Goal: Ask a question: Seek information or help from site administrators or community

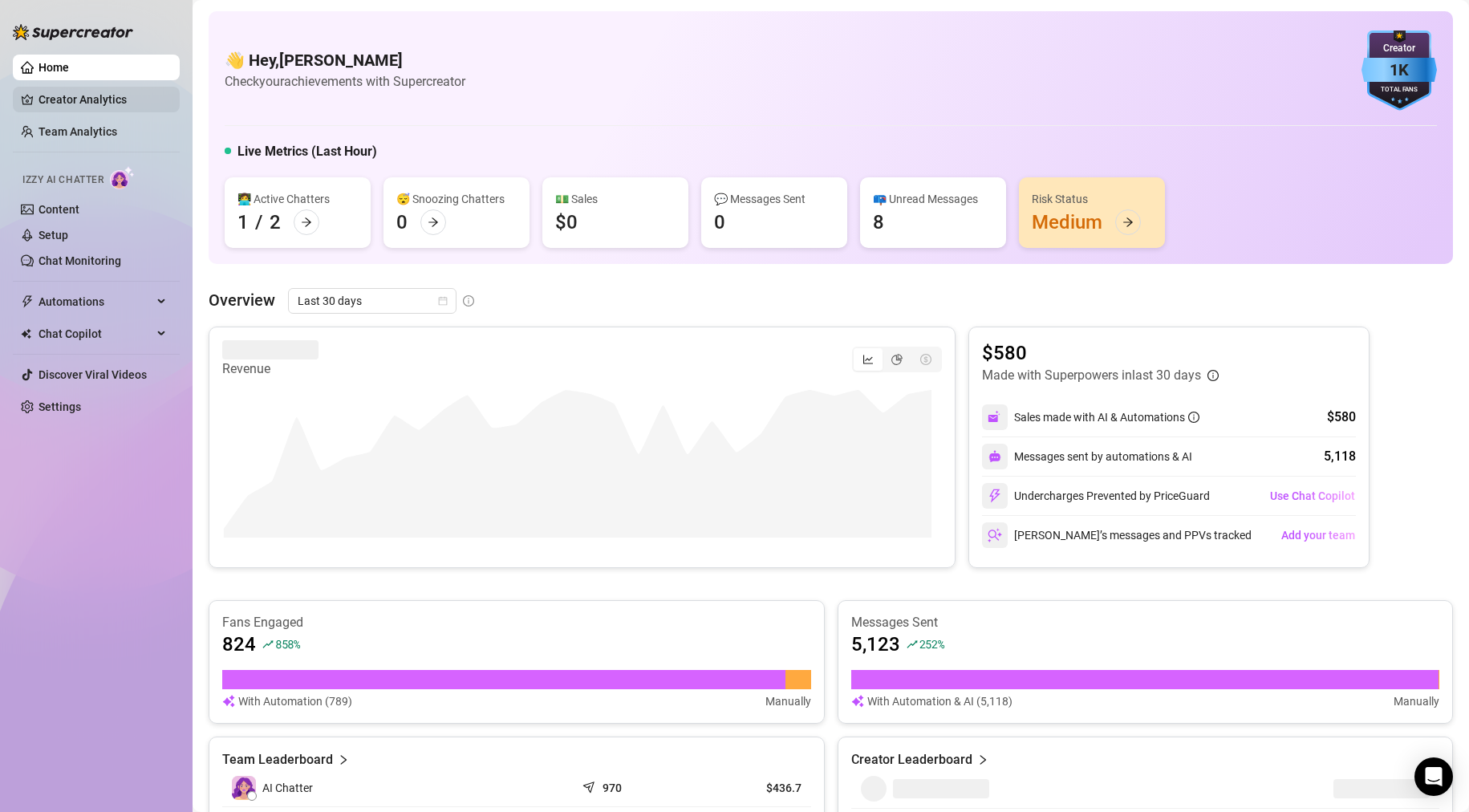
click at [115, 99] on link "Creator Analytics" at bounding box center [102, 100] width 129 height 25
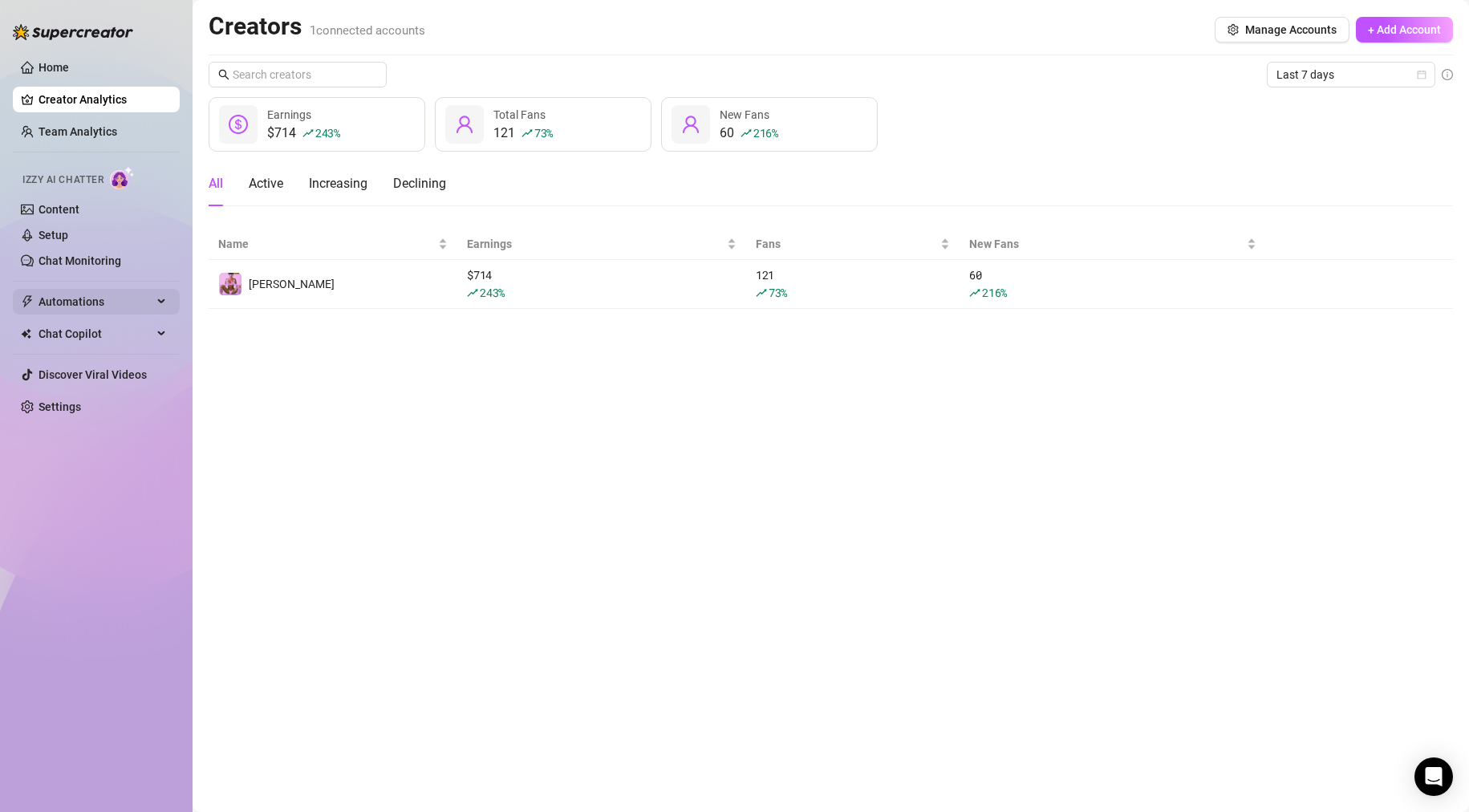
click at [62, 297] on span "Automations" at bounding box center [95, 302] width 114 height 25
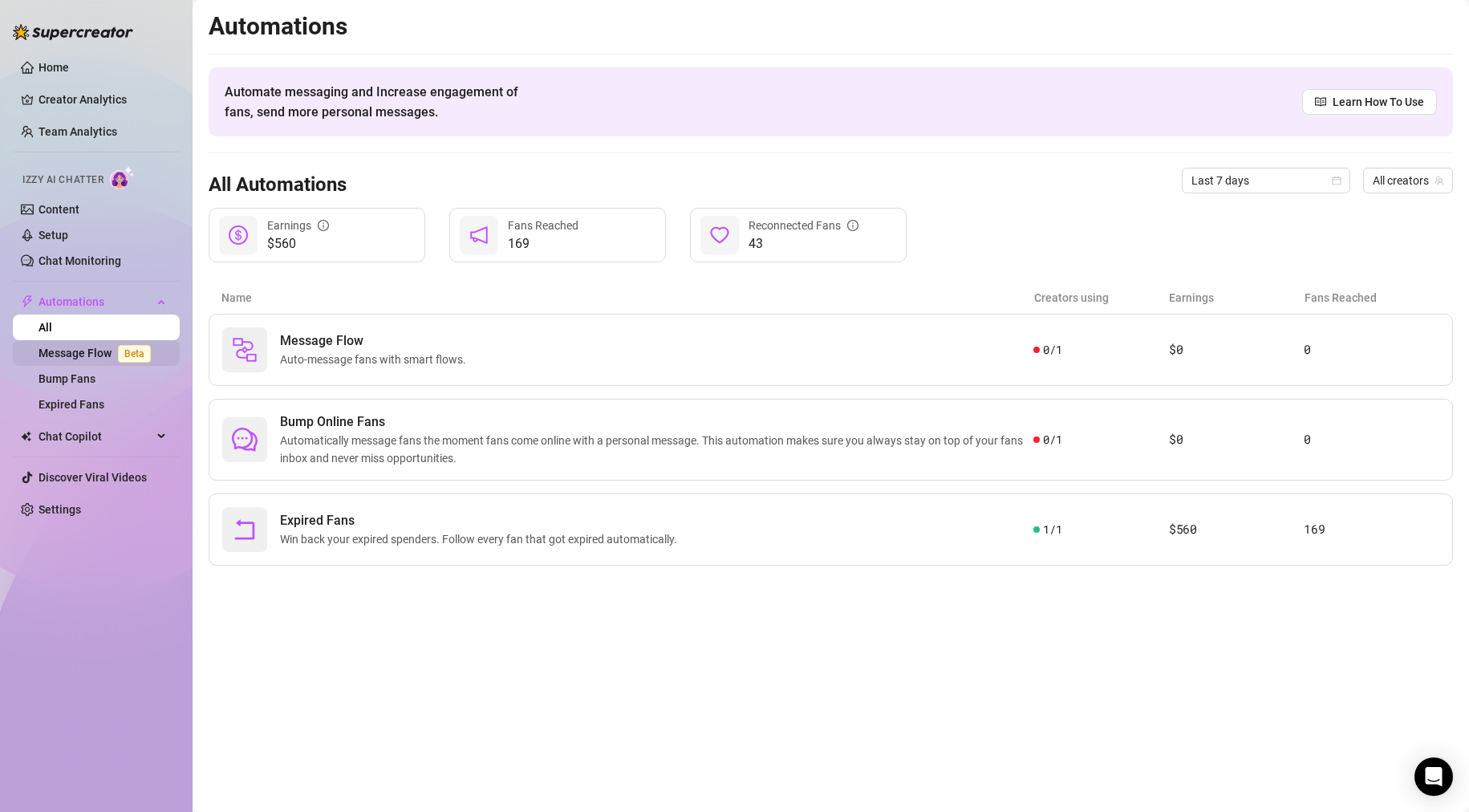
click at [84, 359] on link "Message Flow Beta" at bounding box center [98, 352] width 119 height 13
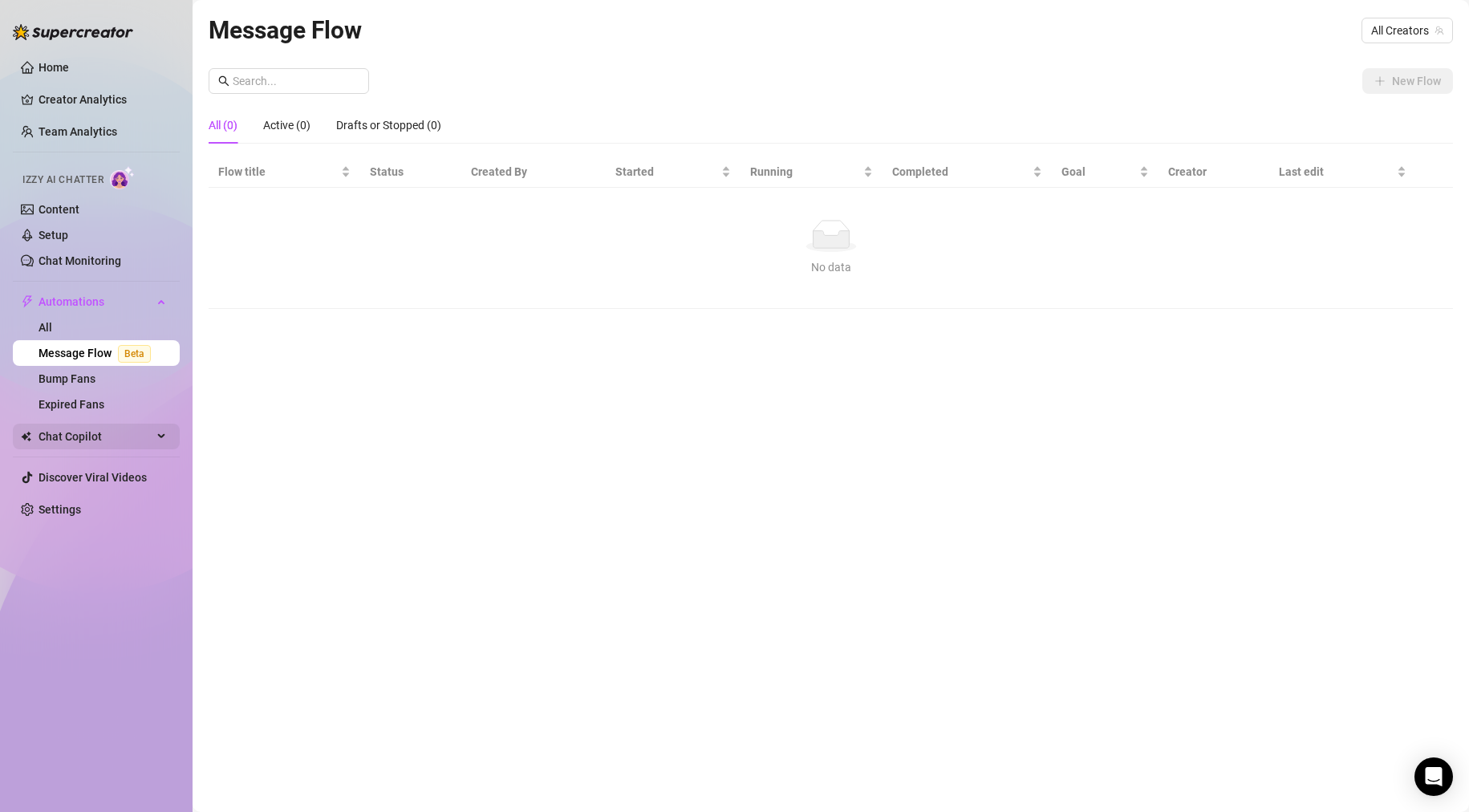
click at [106, 430] on span "Chat Copilot" at bounding box center [95, 436] width 114 height 25
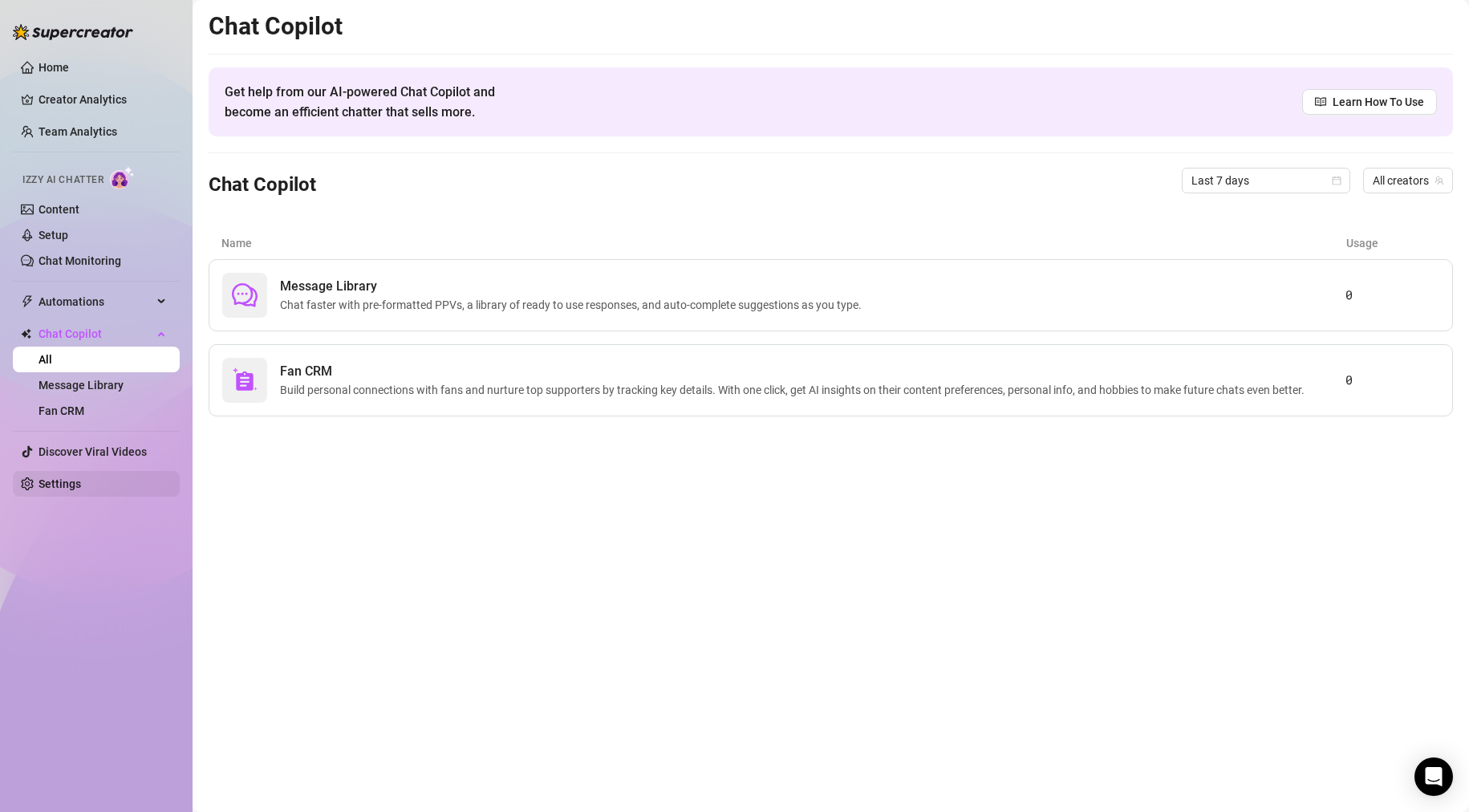
click at [74, 490] on link "Settings" at bounding box center [60, 483] width 43 height 13
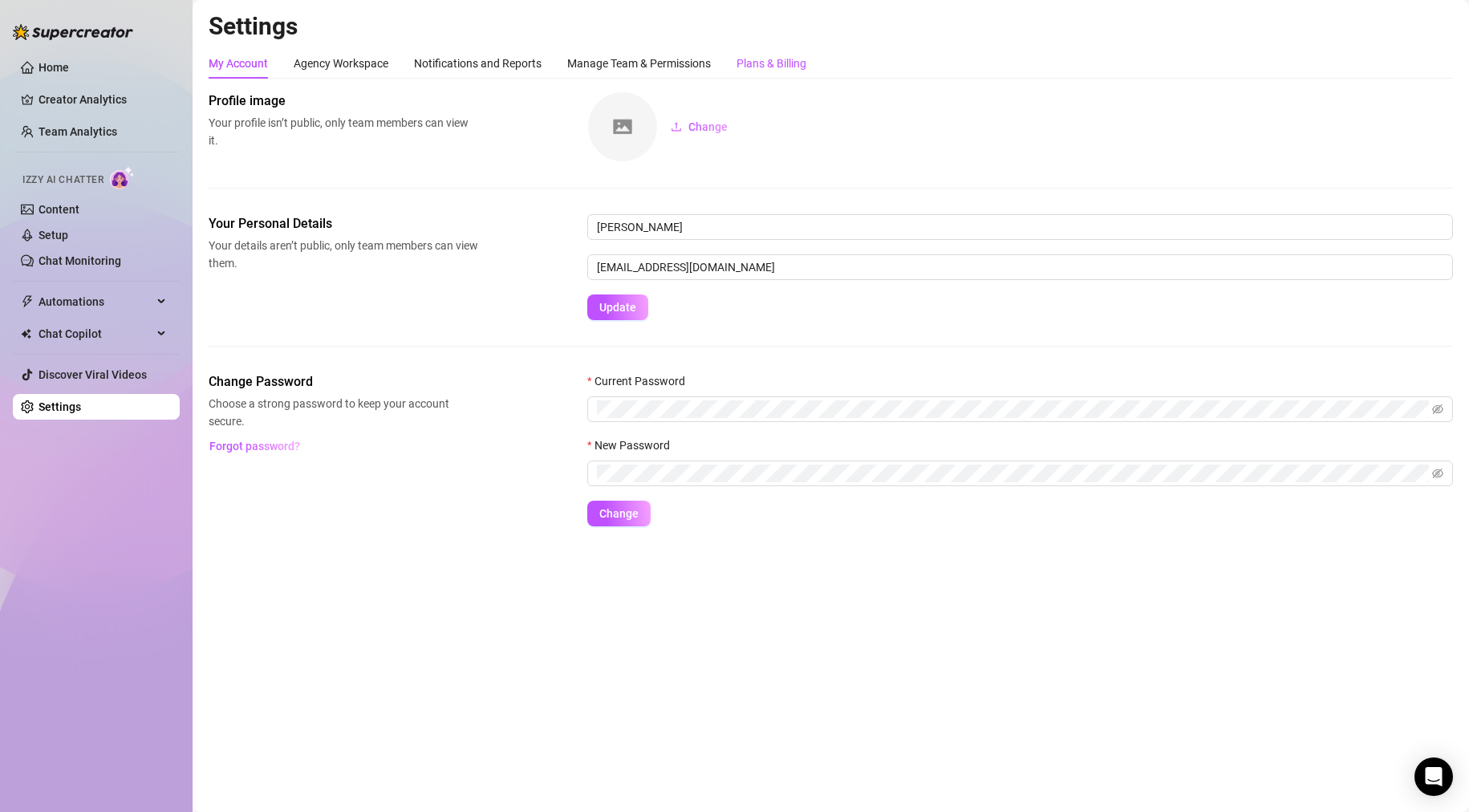
click at [782, 63] on div "Plans & Billing" at bounding box center [772, 63] width 70 height 18
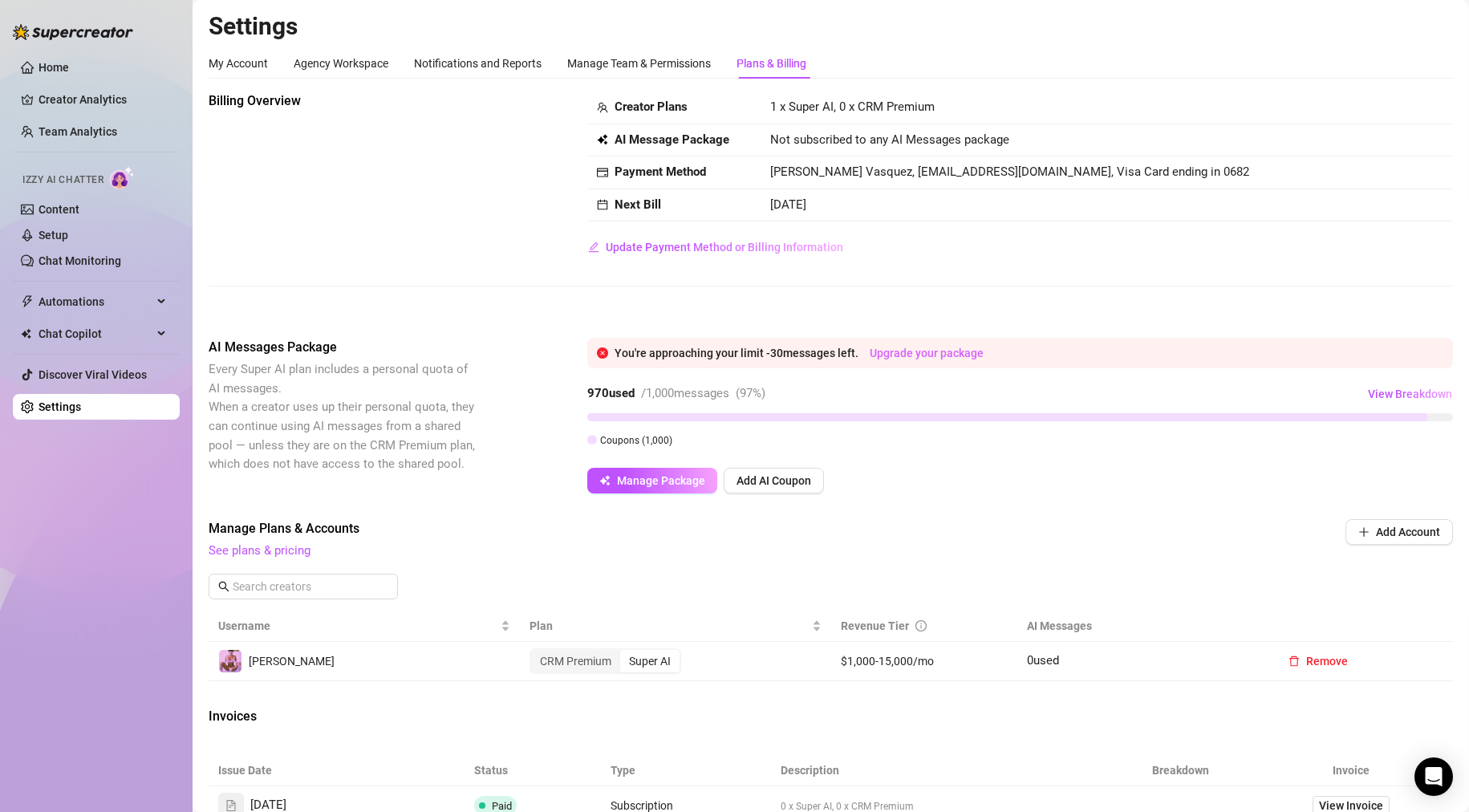
click at [805, 346] on link "Upgrade your package" at bounding box center [926, 352] width 114 height 13
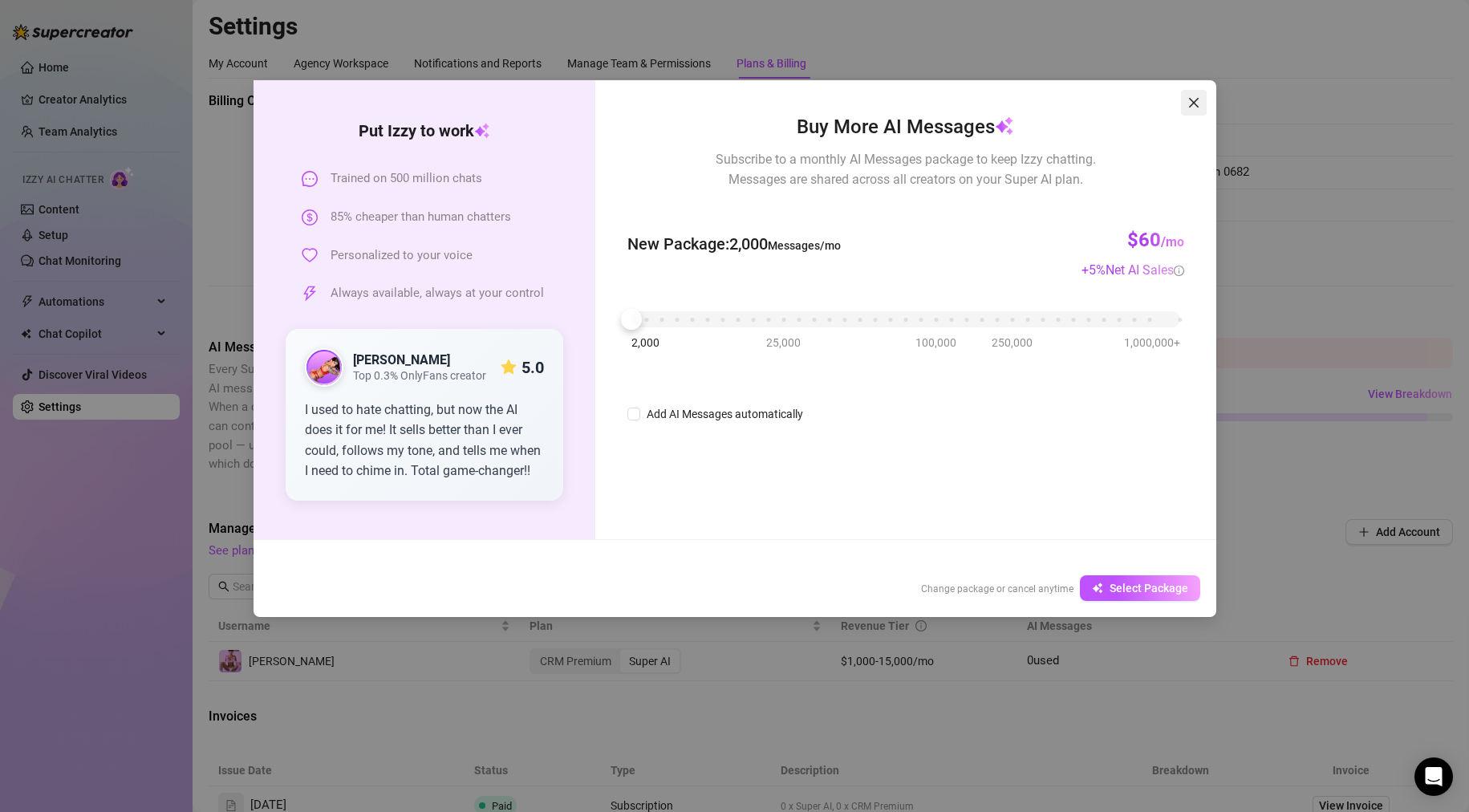
click at [805, 105] on icon "close" at bounding box center [1193, 102] width 10 height 10
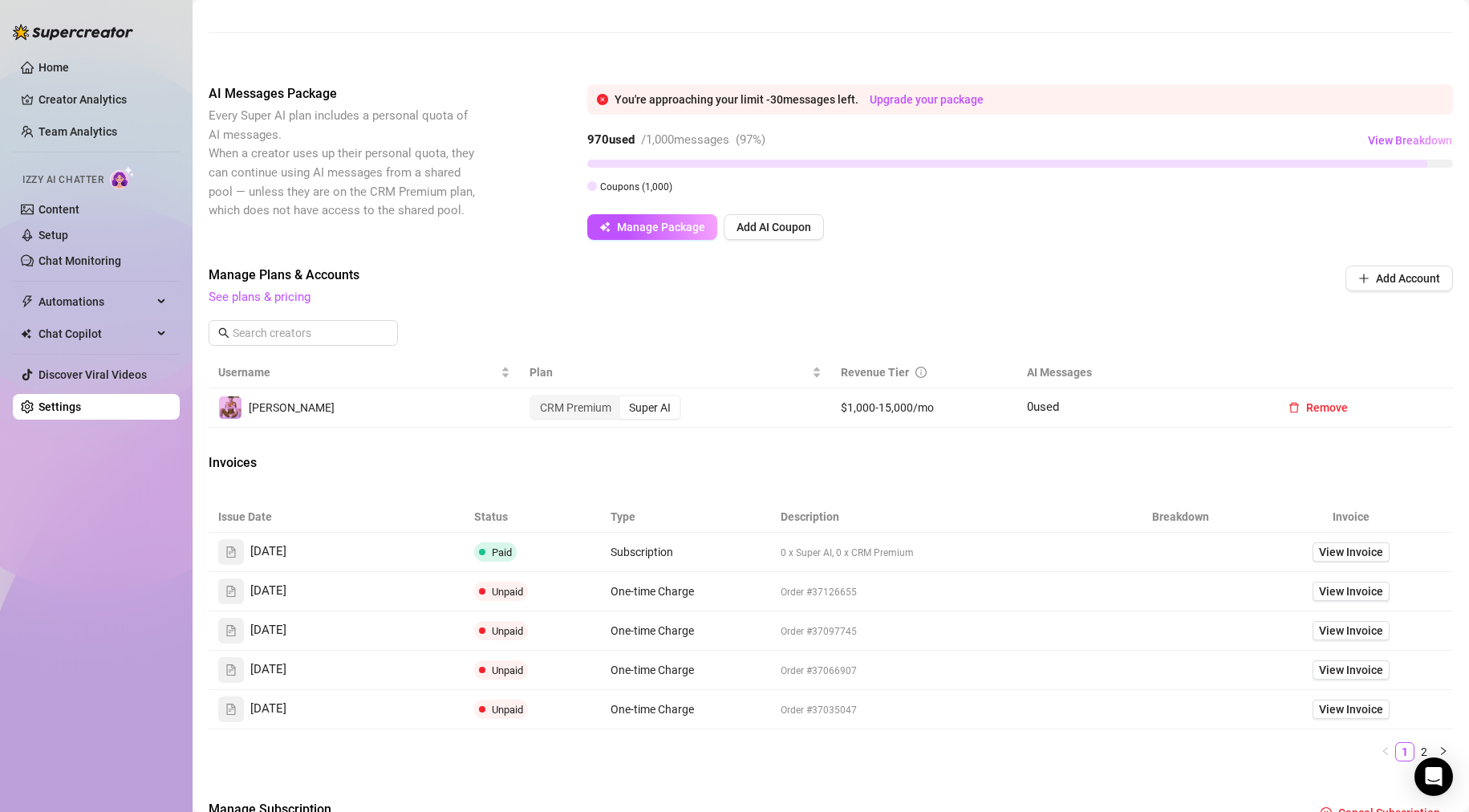
scroll to position [252, 0]
click at [805, 774] on icon "Open Intercom Messenger" at bounding box center [1433, 776] width 19 height 20
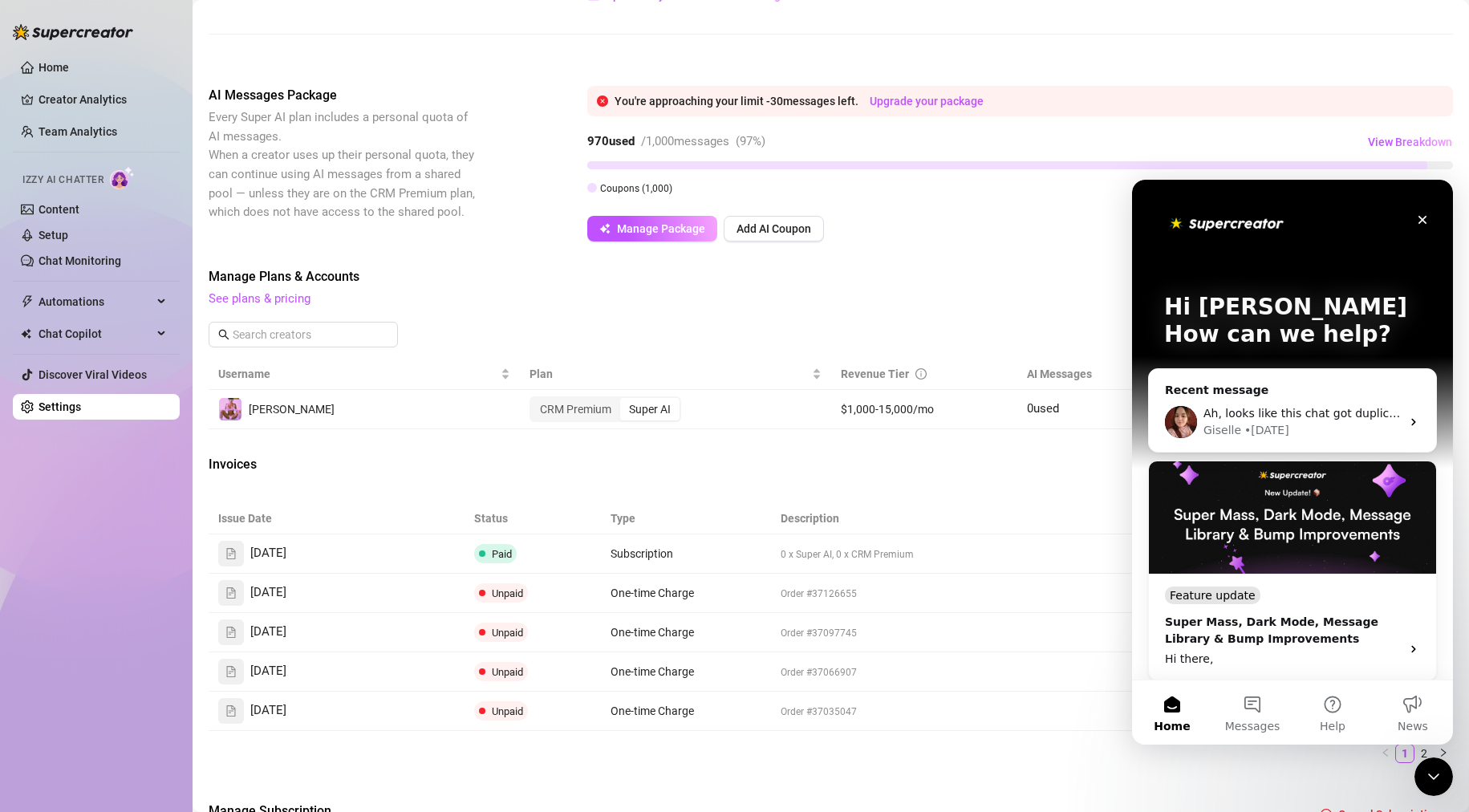
scroll to position [0, 0]
click at [805, 705] on button "Messages" at bounding box center [1252, 712] width 80 height 64
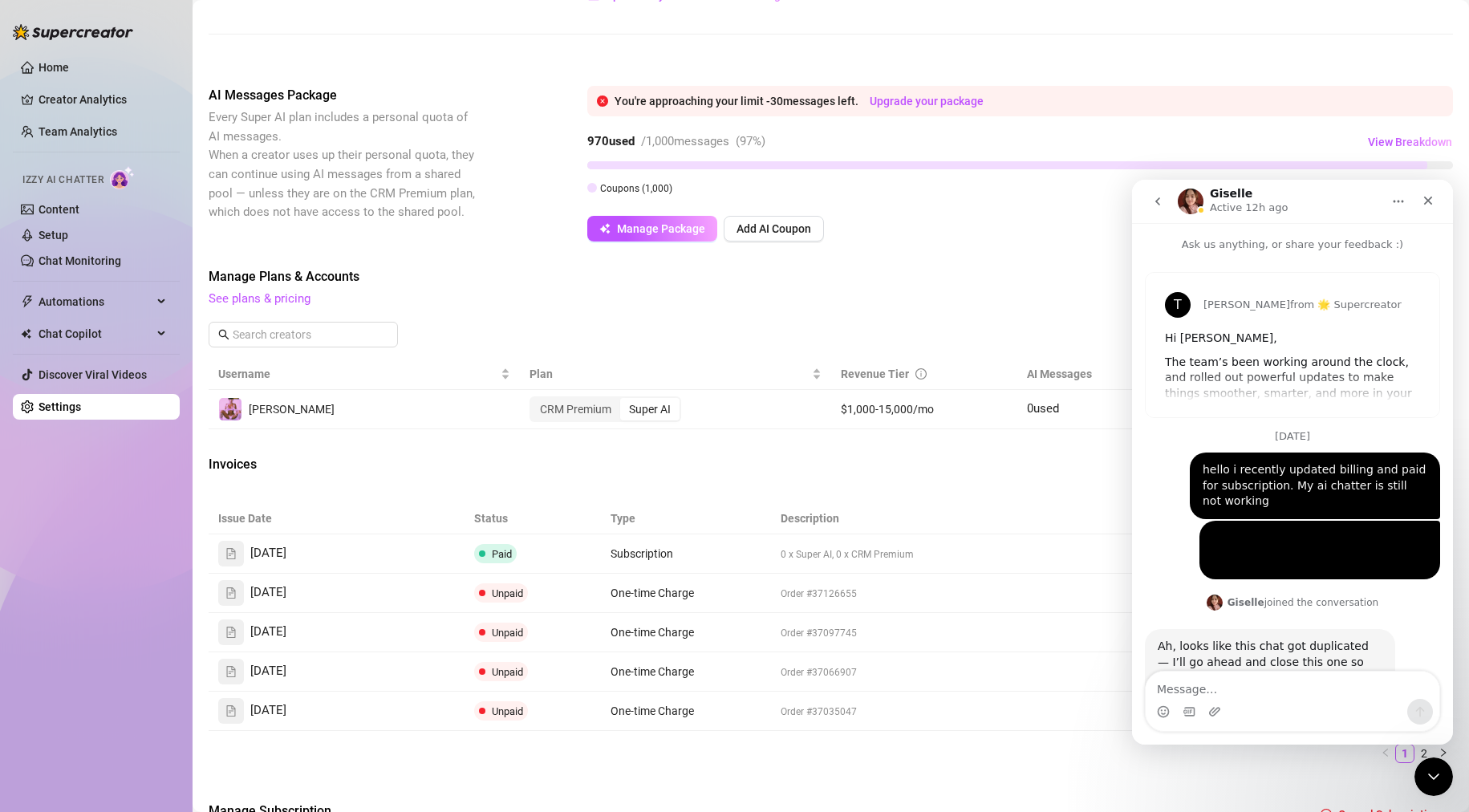
scroll to position [89, 0]
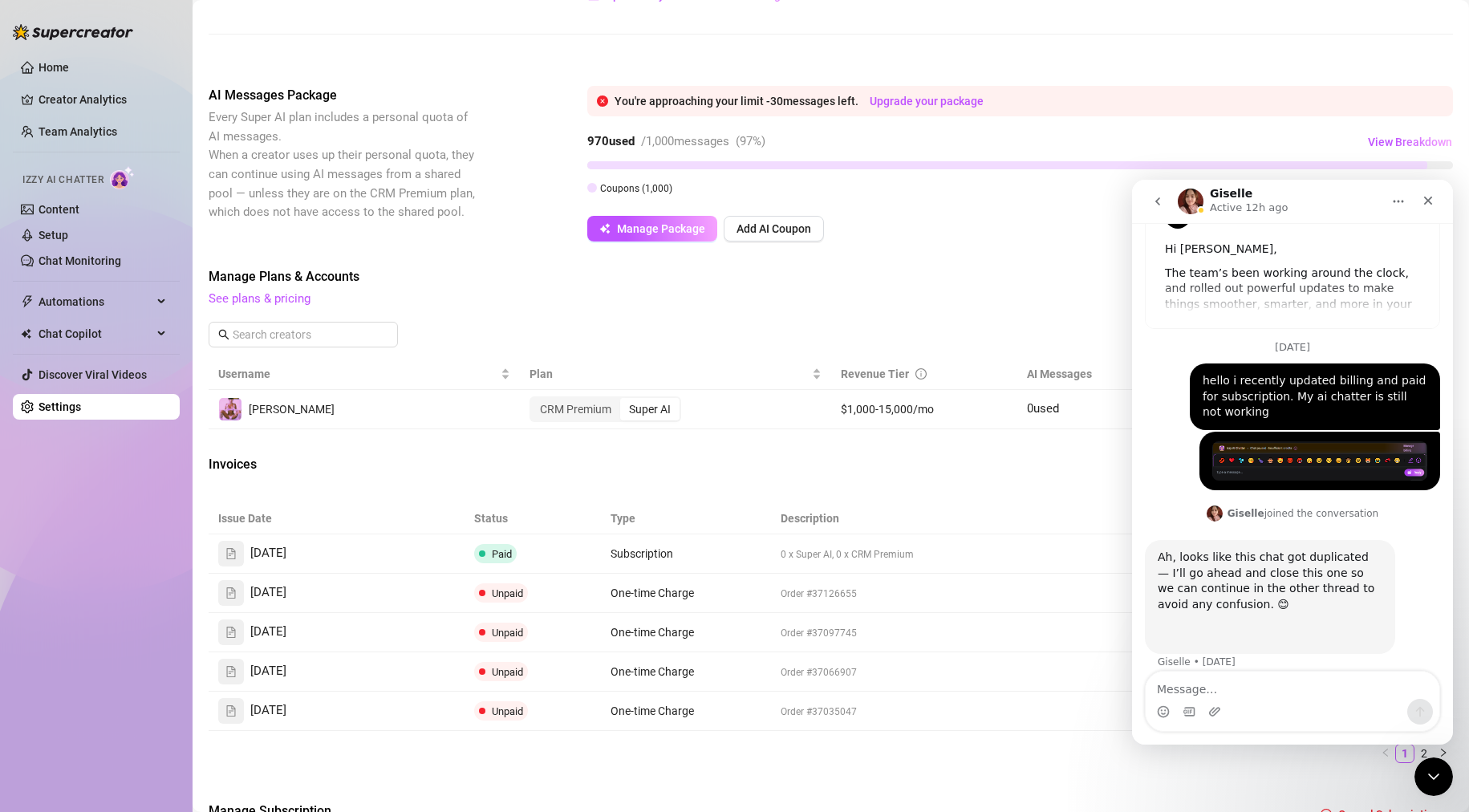
click at [805, 205] on icon "go back" at bounding box center [1158, 201] width 13 height 13
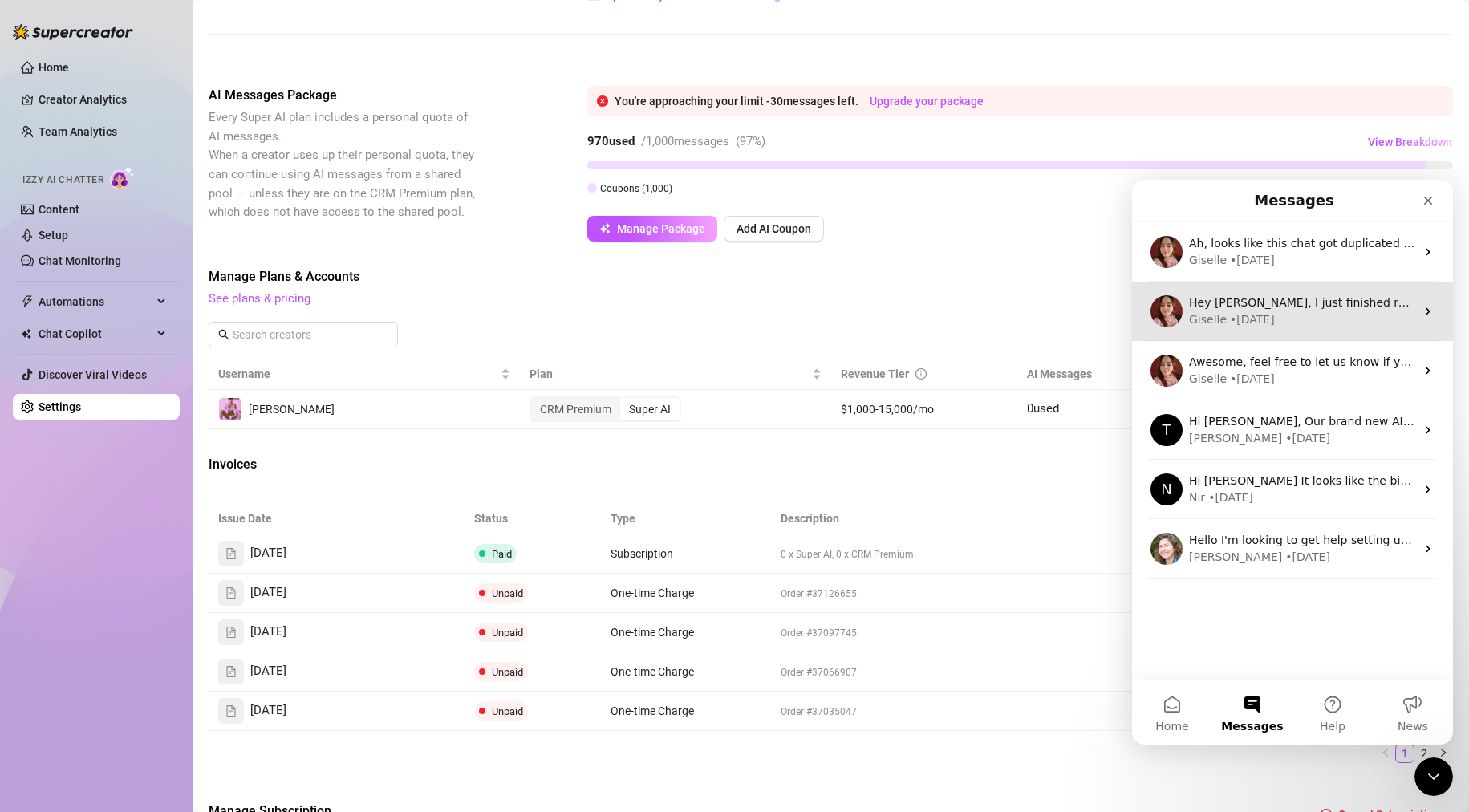
click at [805, 311] on div "• [DATE]" at bounding box center [1252, 319] width 45 height 17
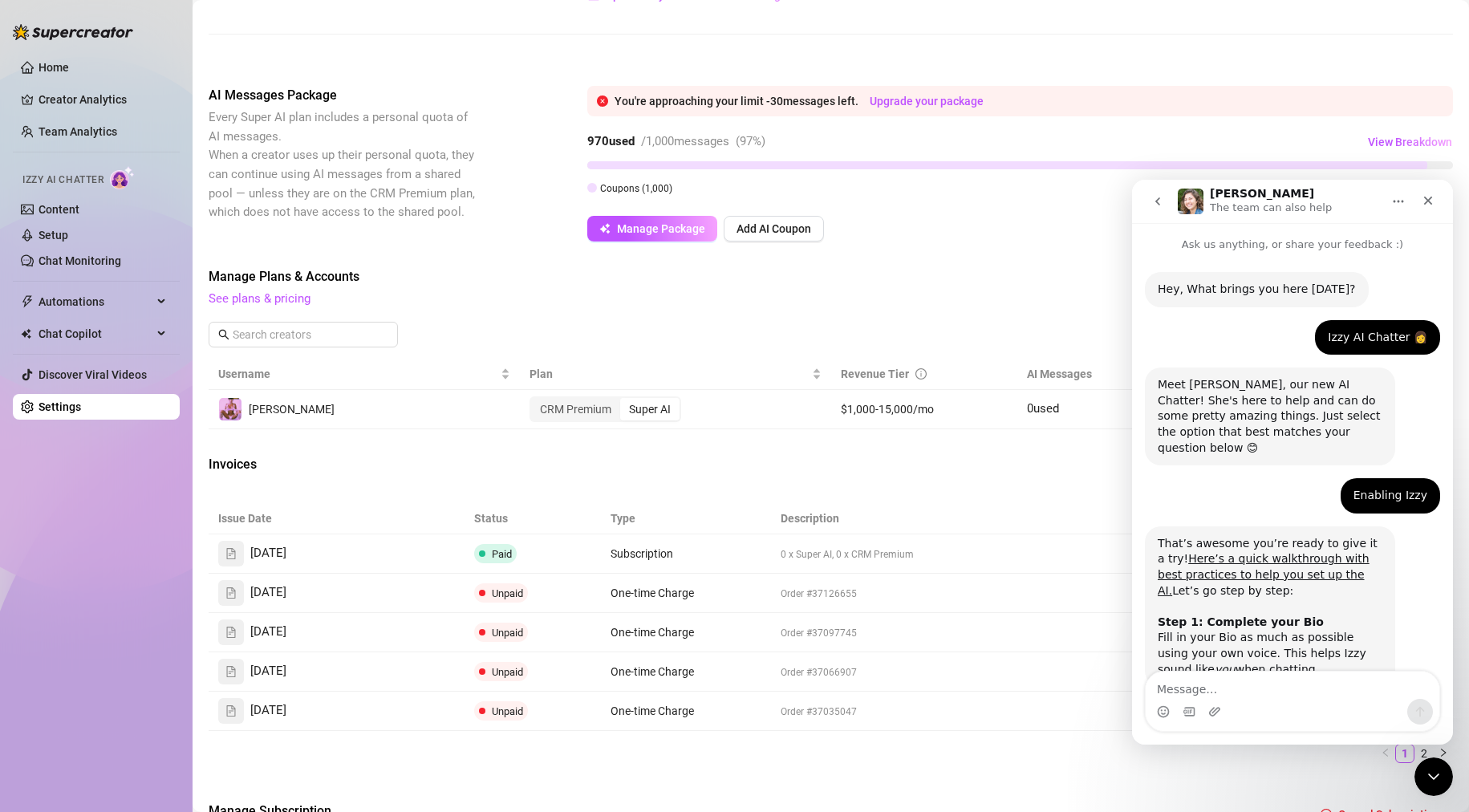
scroll to position [1391, 0]
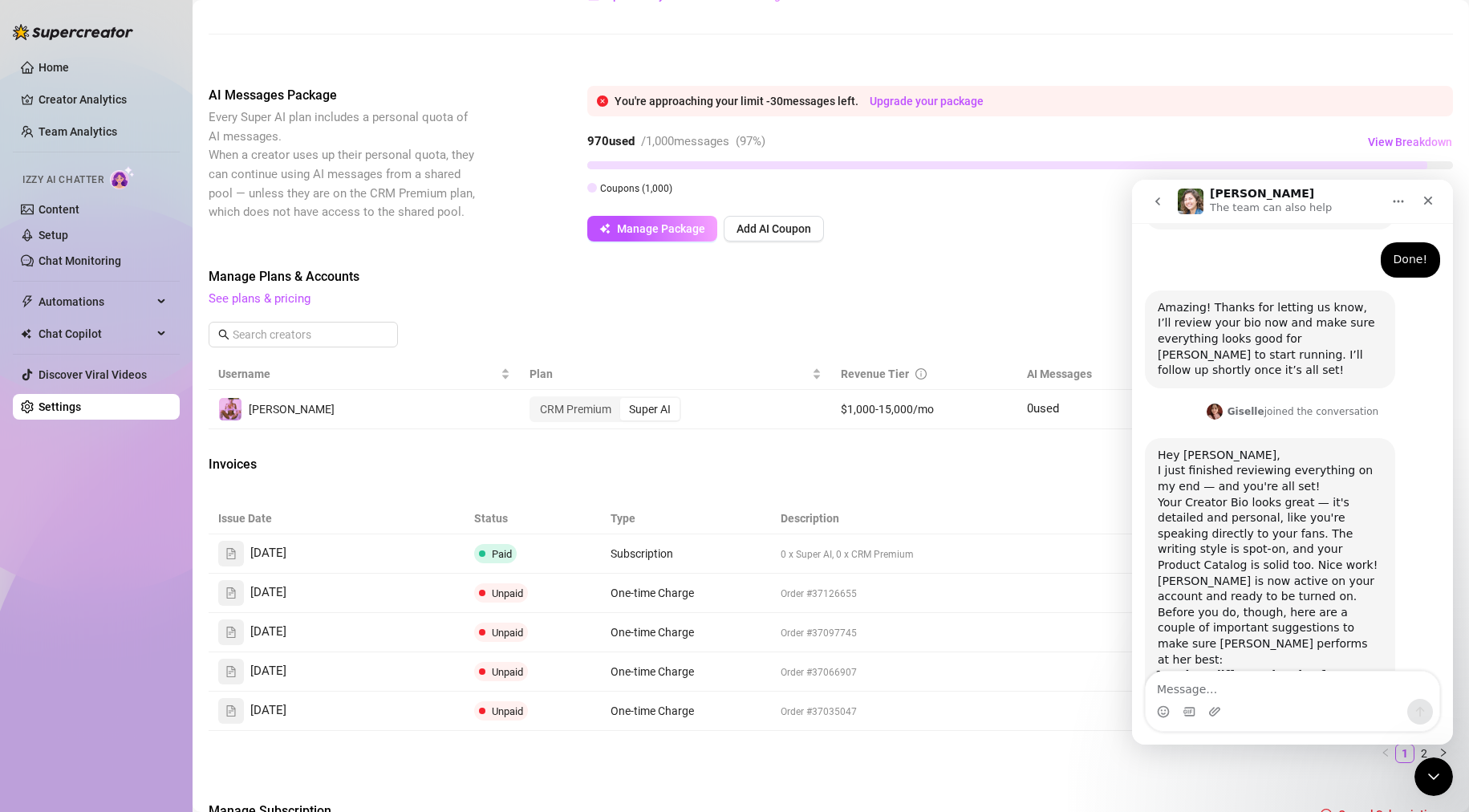
click at [805, 692] on textarea "Message…" at bounding box center [1292, 685] width 294 height 27
click at [805, 208] on button "go back" at bounding box center [1158, 201] width 30 height 30
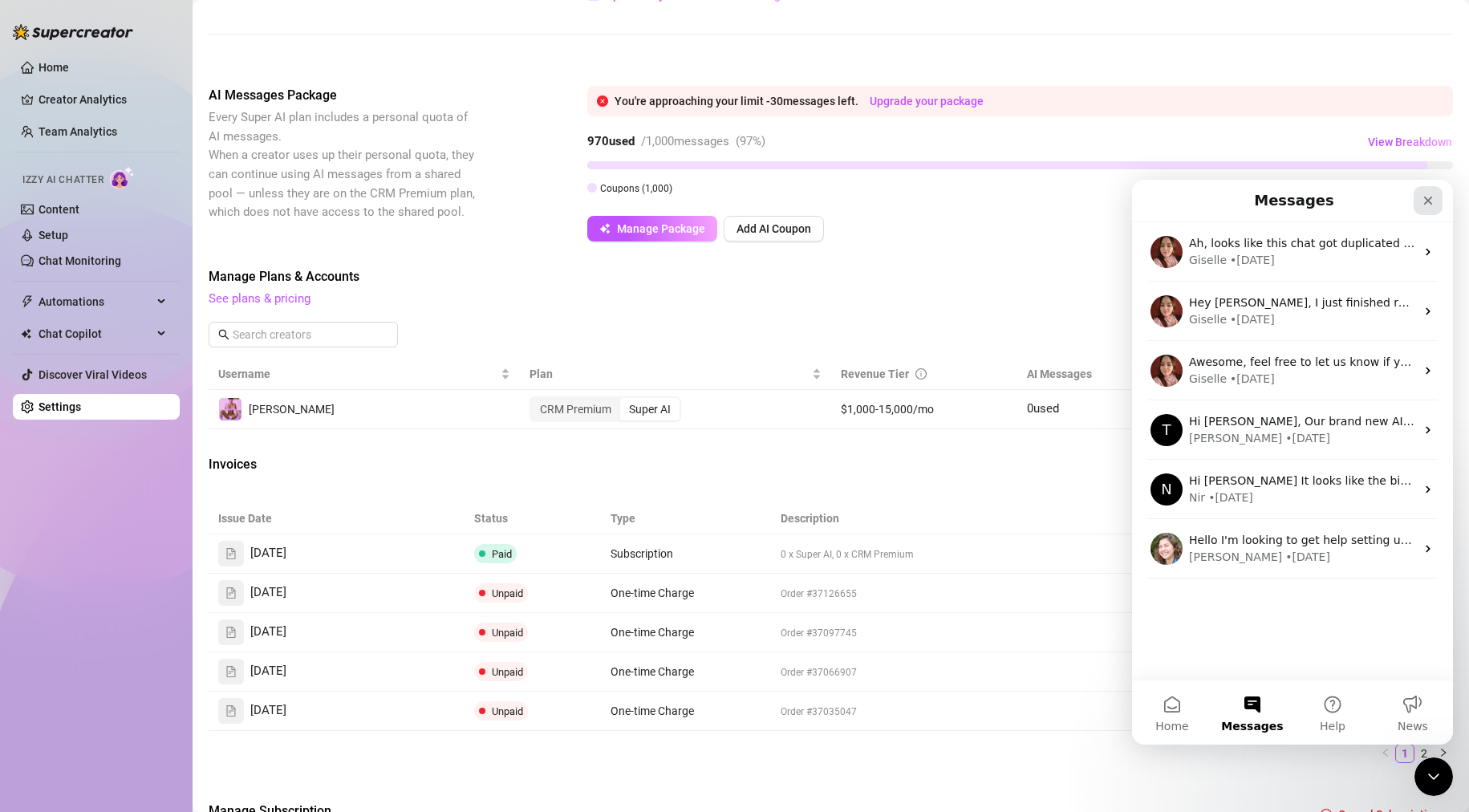
click at [805, 188] on div "Close" at bounding box center [1428, 201] width 29 height 29
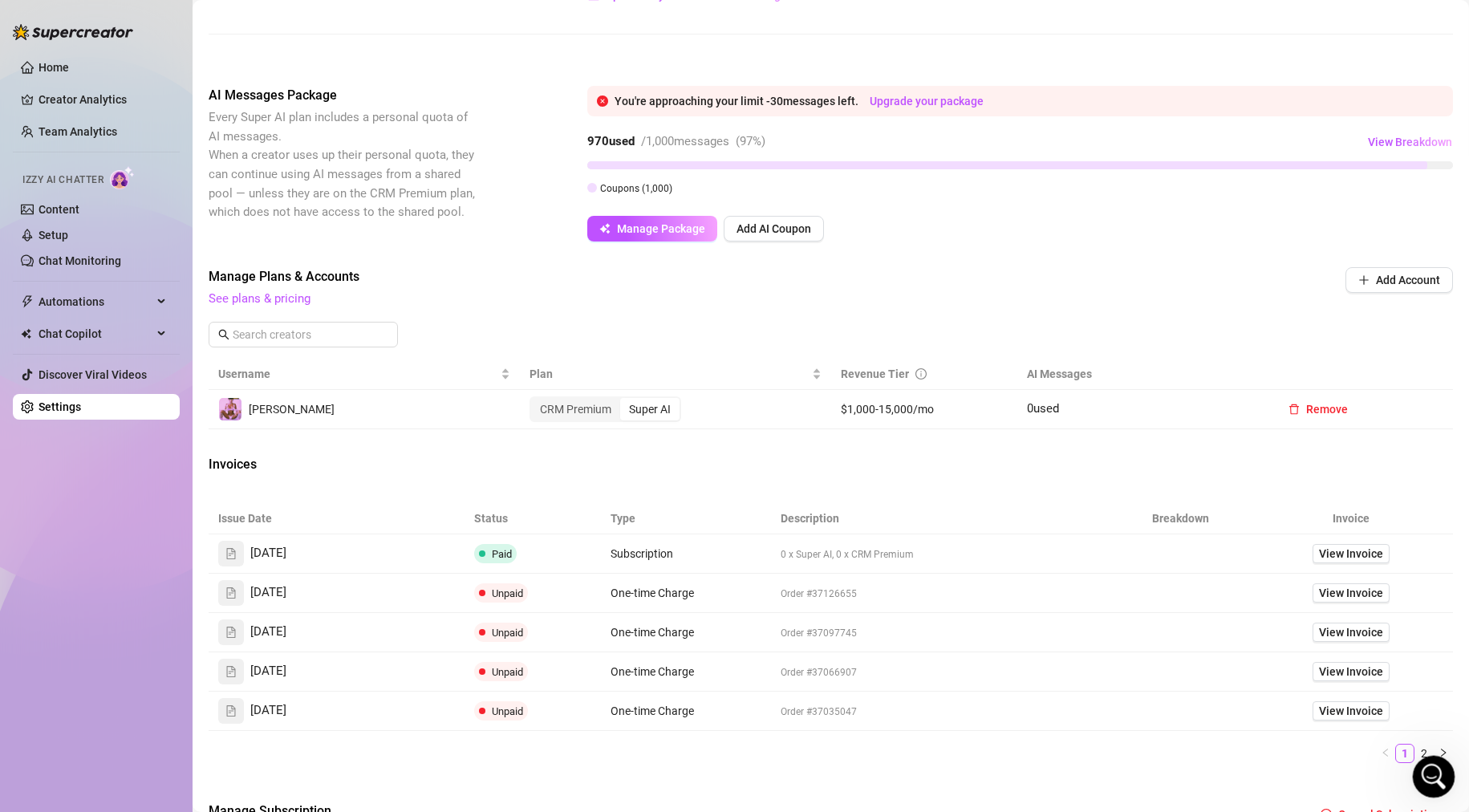
click at [805, 759] on div "Open Intercom Messenger" at bounding box center [1431, 774] width 53 height 53
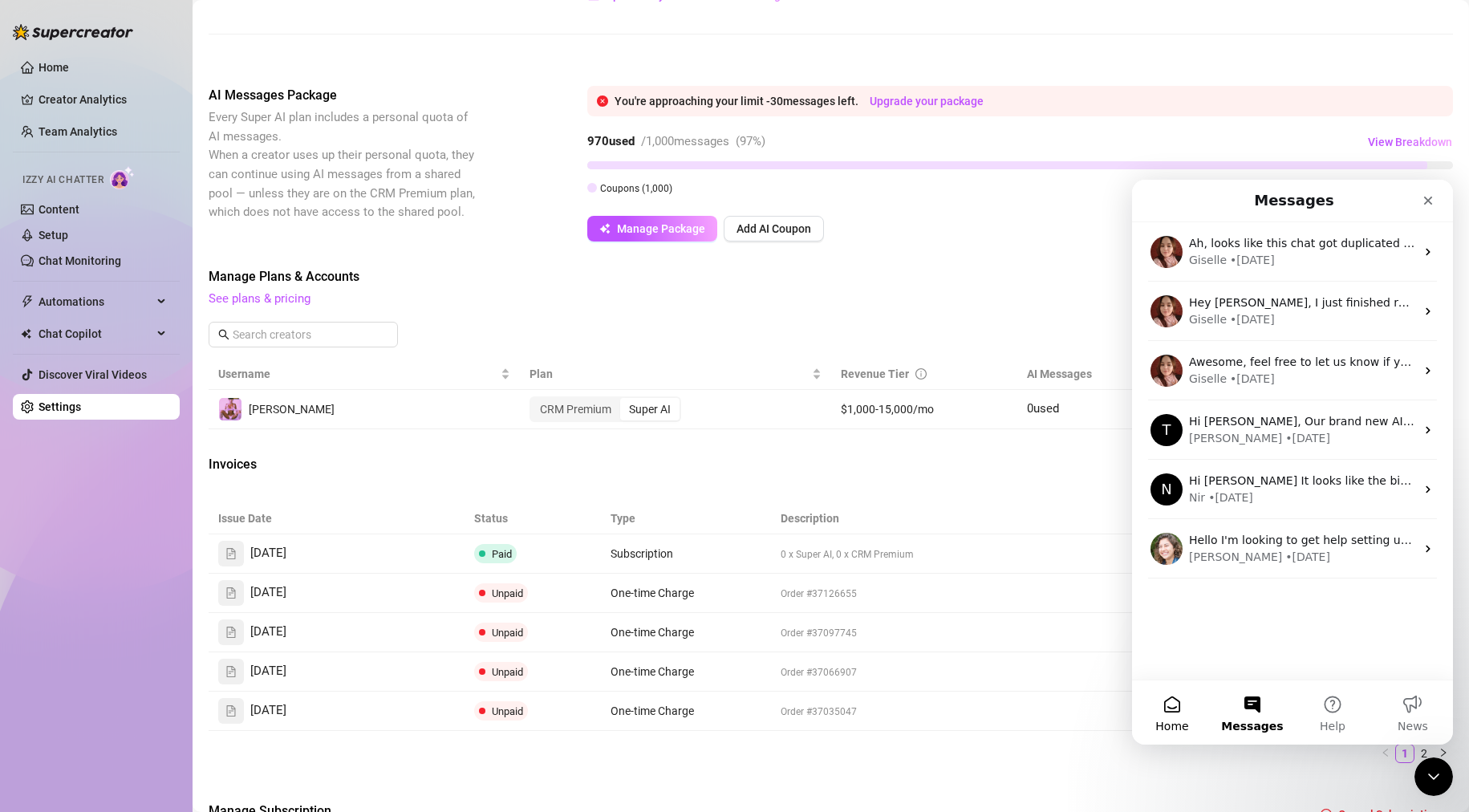
click at [805, 713] on button "Home" at bounding box center [1172, 712] width 80 height 64
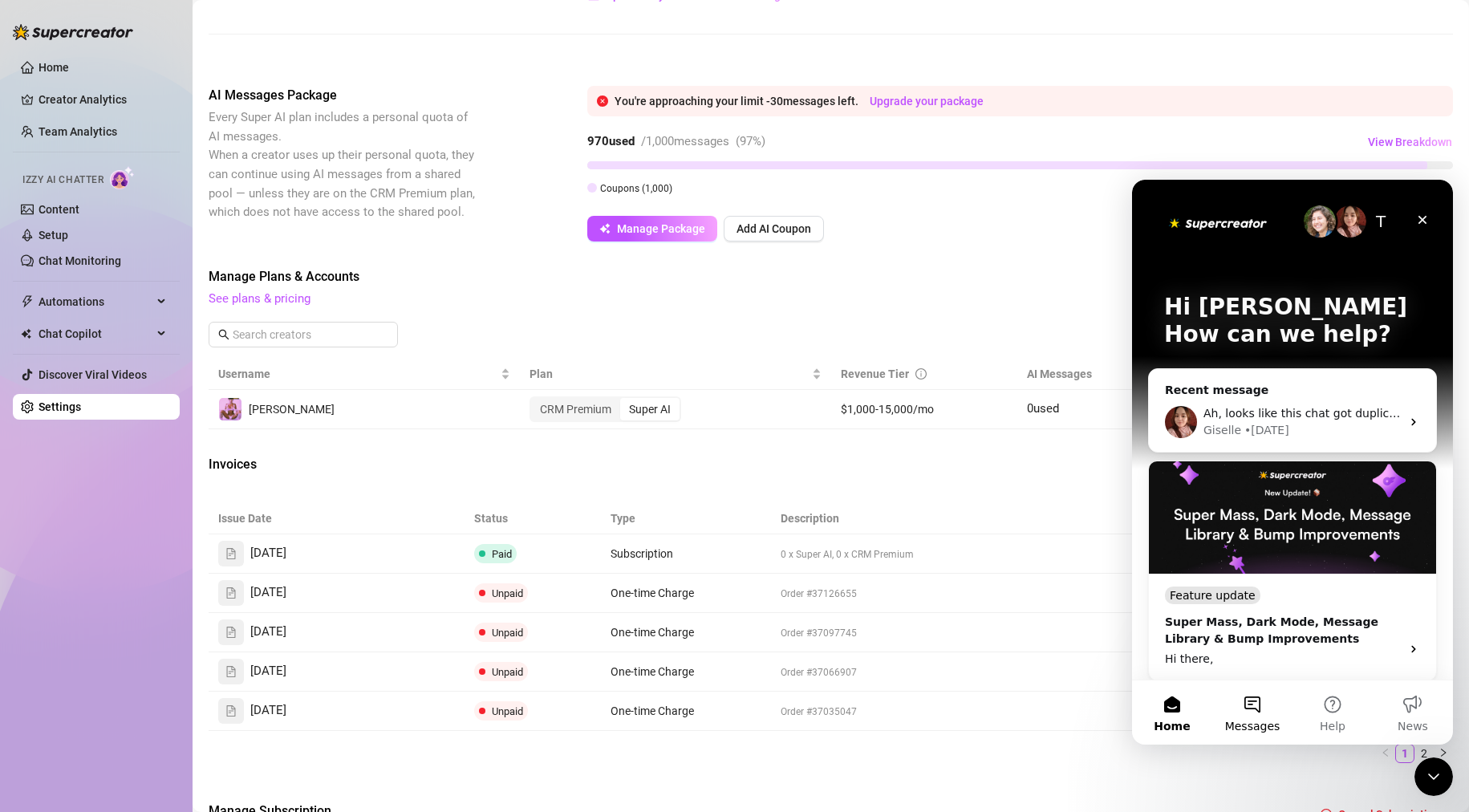
click at [805, 702] on button "Messages" at bounding box center [1252, 712] width 80 height 64
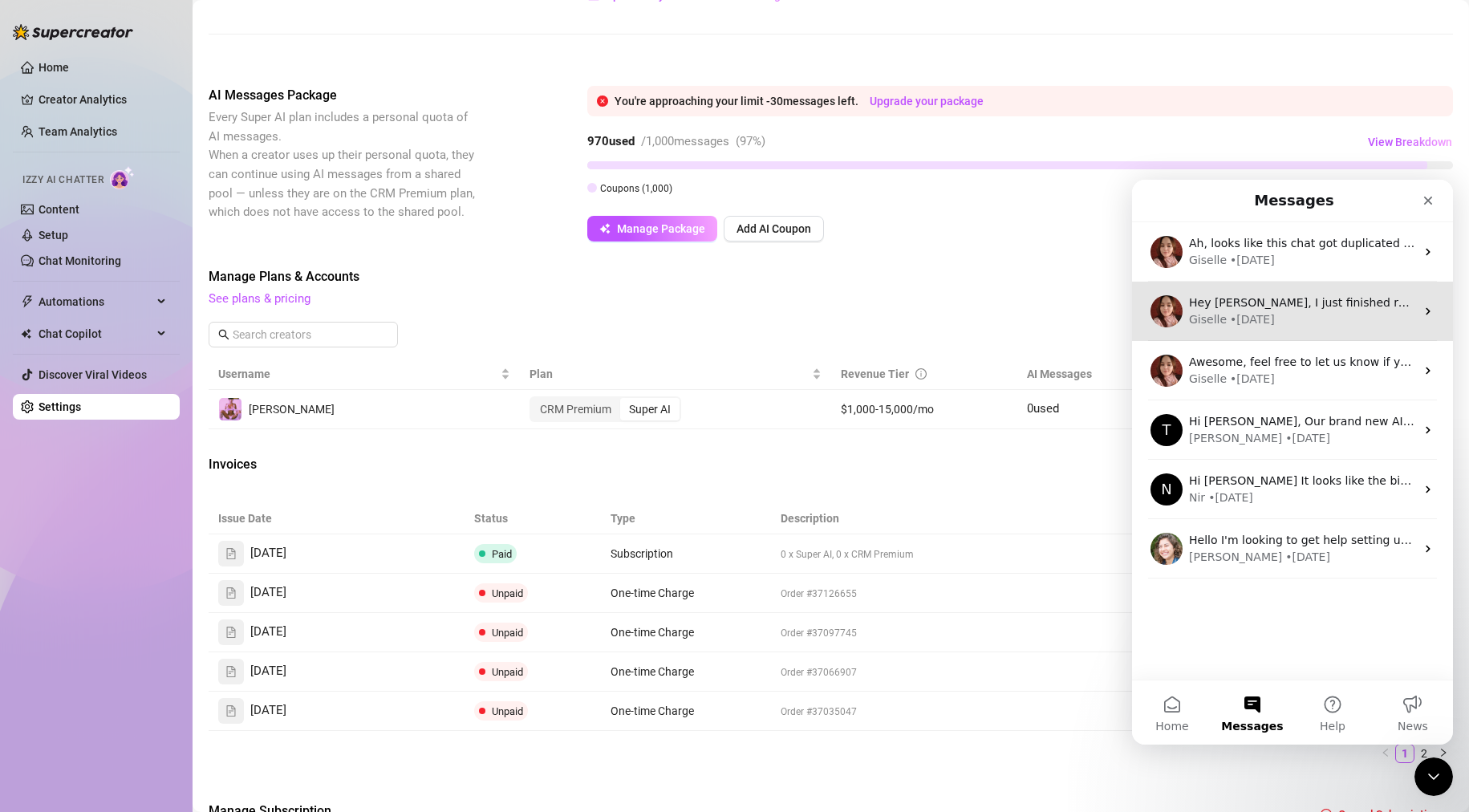
click at [805, 322] on div "• [DATE]" at bounding box center [1252, 319] width 45 height 17
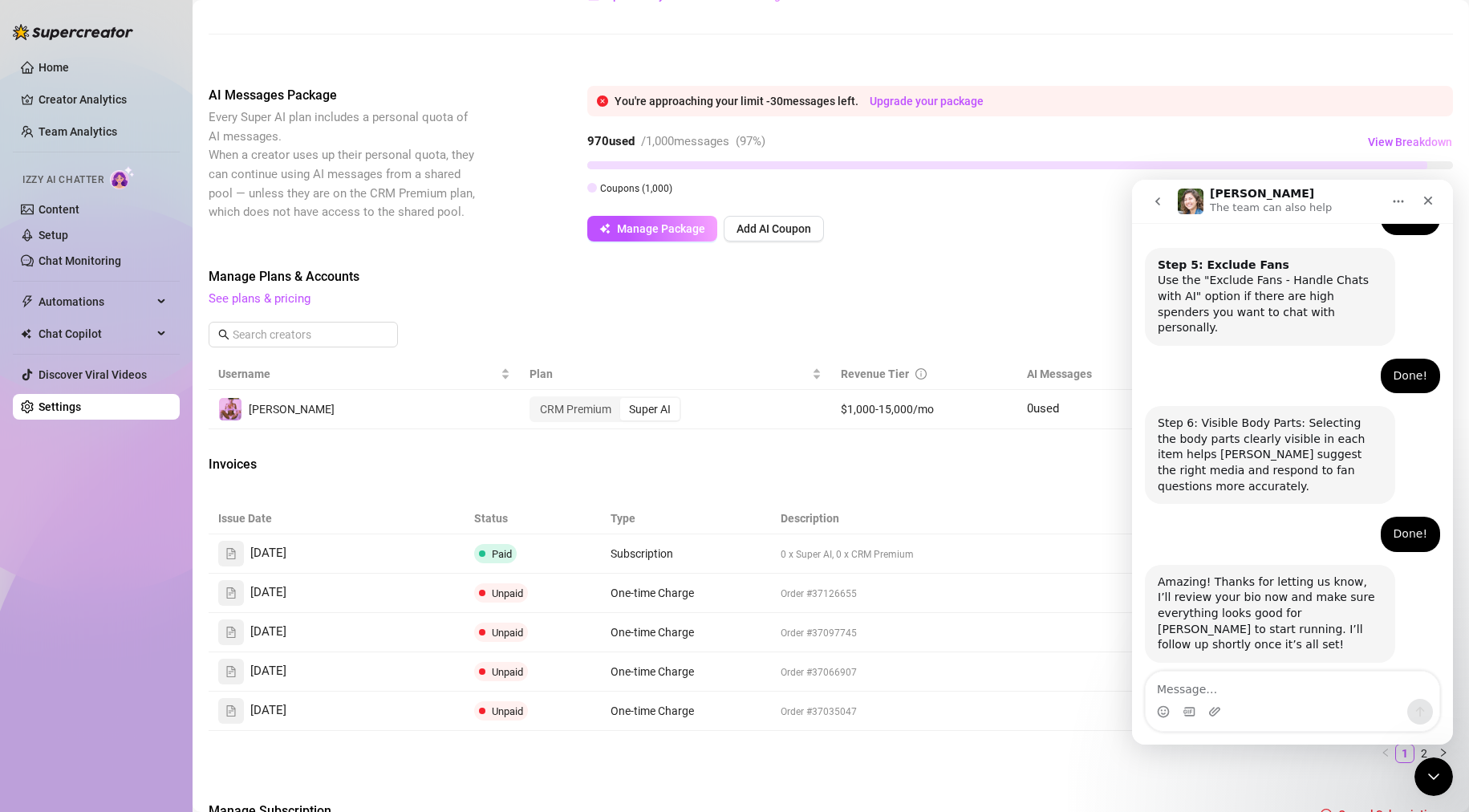
scroll to position [1391, 0]
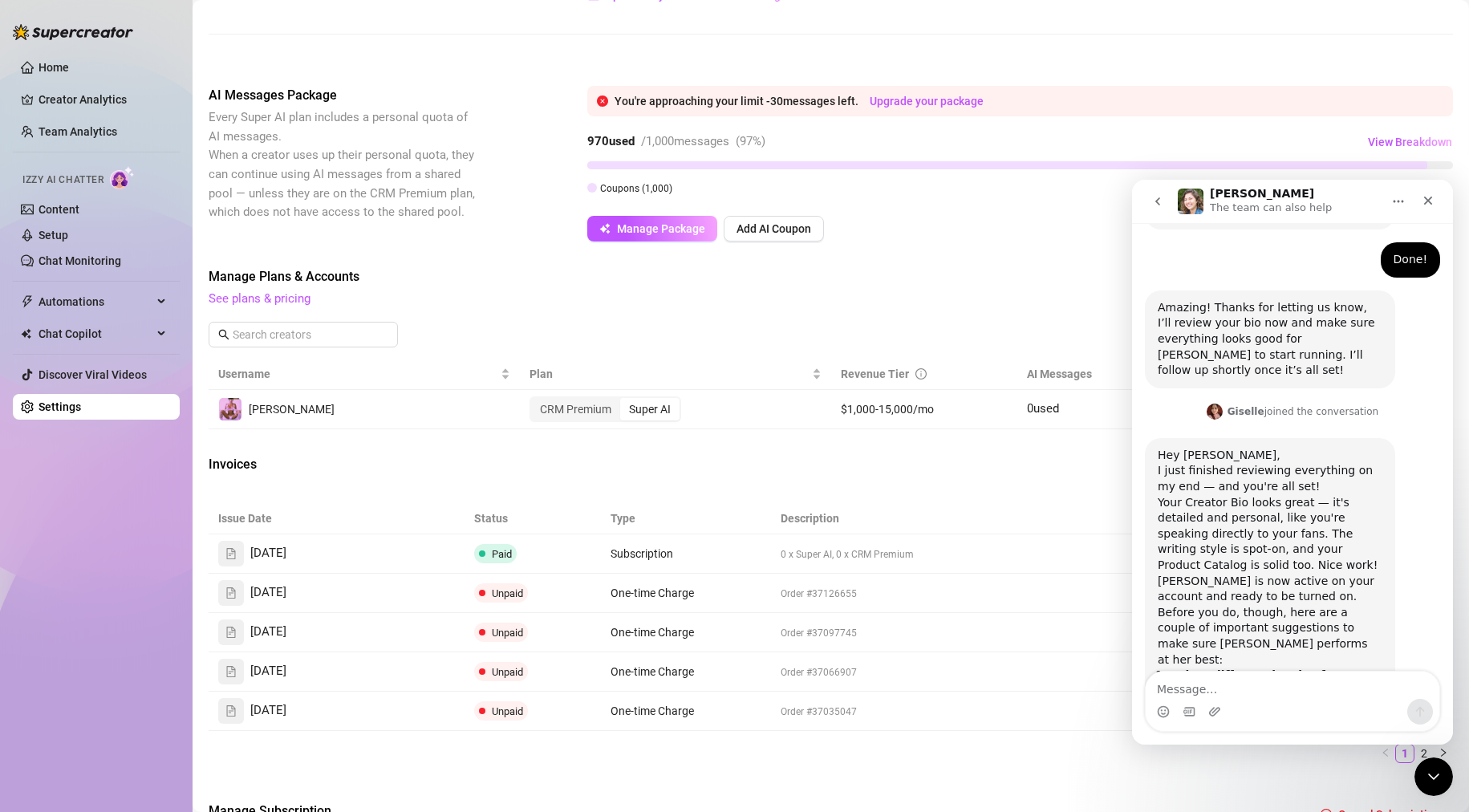
drag, startPoint x: 1436, startPoint y: 602, endPoint x: 1431, endPoint y: 556, distance: 46.3
drag, startPoint x: 1448, startPoint y: 585, endPoint x: 2595, endPoint y: 808, distance: 1168.5
click at [805, 687] on textarea "Message…" at bounding box center [1292, 685] width 294 height 27
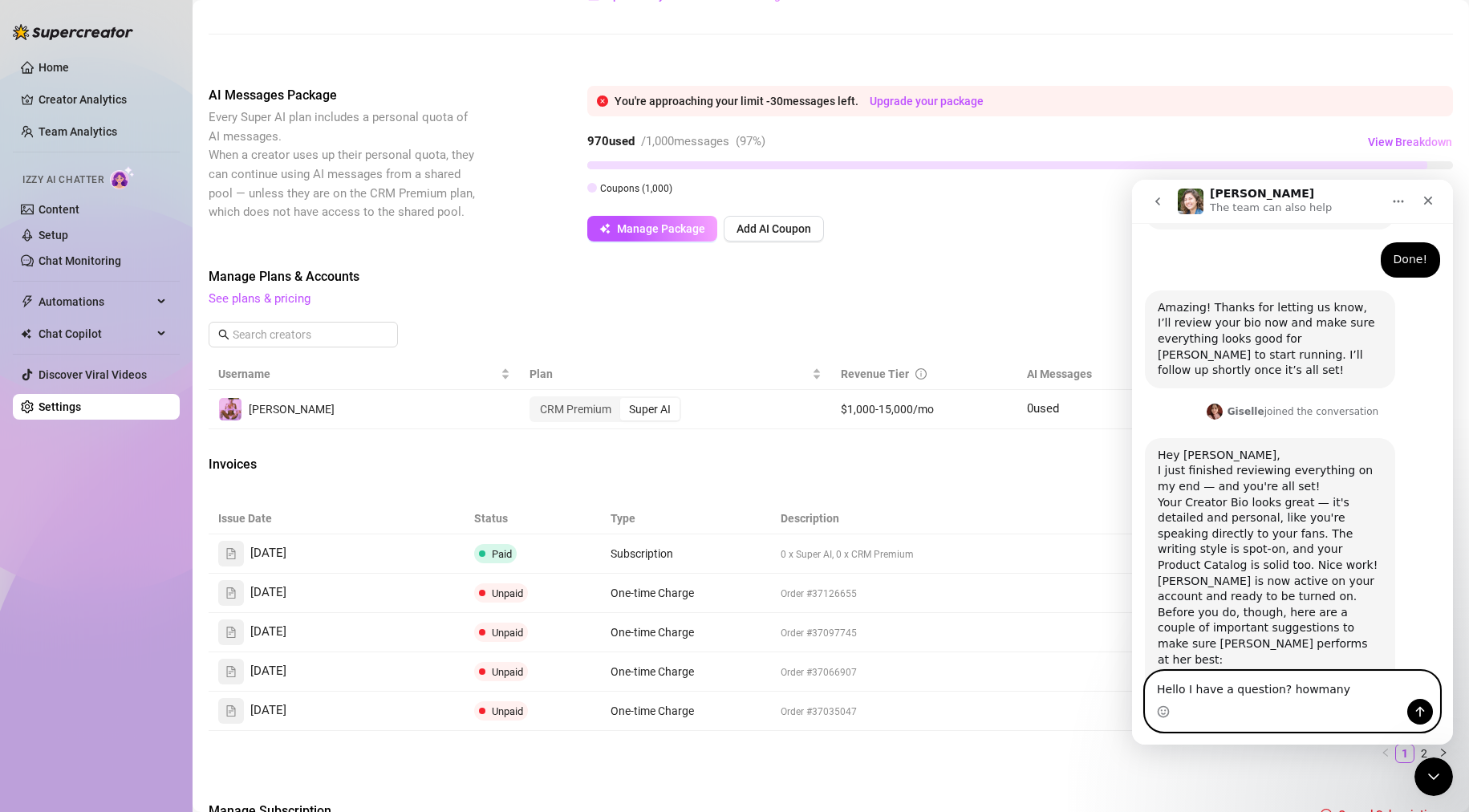
click at [805, 692] on textarea "Hello I have a question? howmany" at bounding box center [1292, 685] width 294 height 27
click at [805, 690] on textarea "Hello I have a question? how many" at bounding box center [1292, 685] width 294 height 27
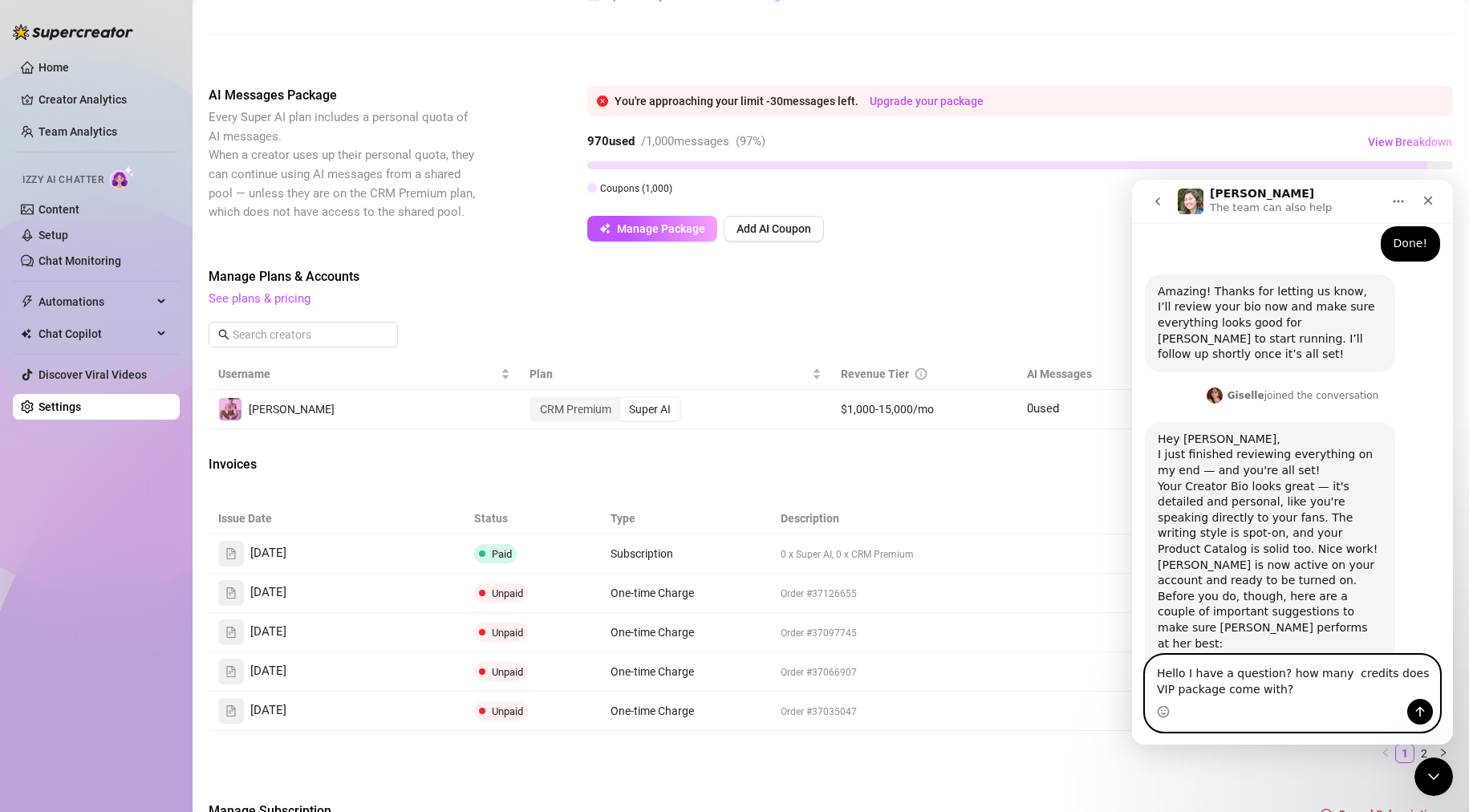
type textarea "Hello I have a question? how many credits does VIP package come with?"
click at [805, 710] on icon "Send a message…" at bounding box center [1419, 711] width 13 height 13
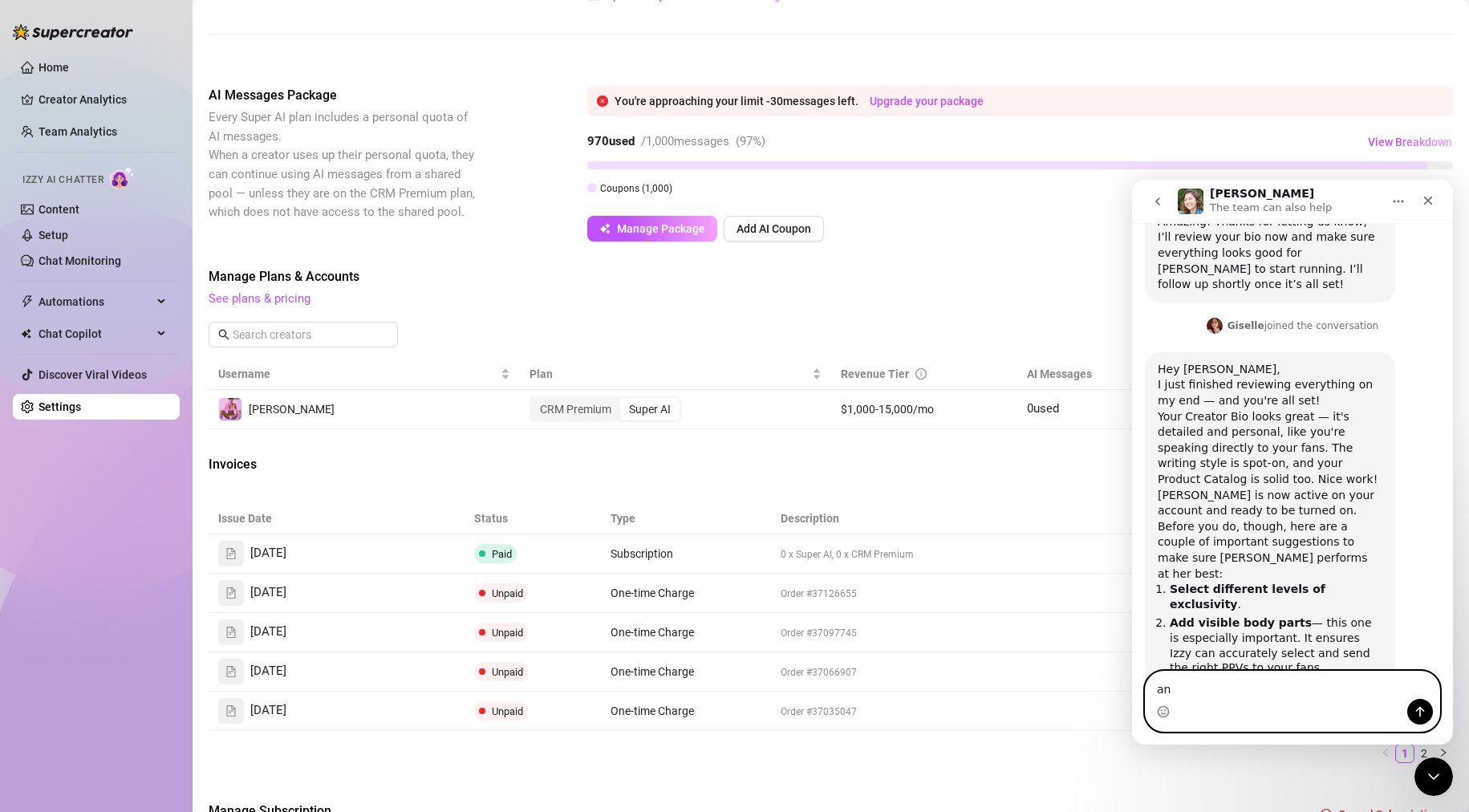
type textarea "a"
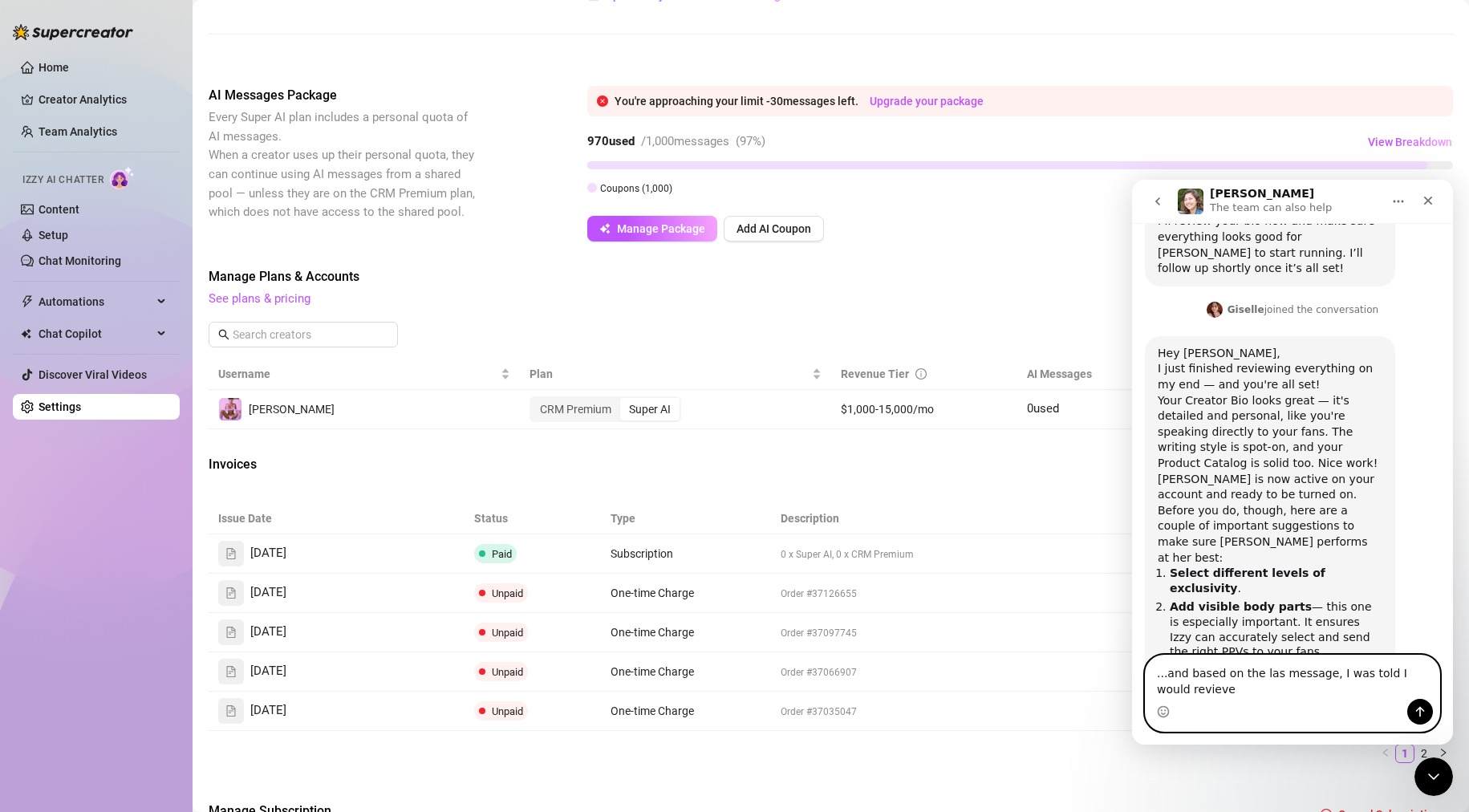
drag, startPoint x: 1171, startPoint y: 690, endPoint x: 1219, endPoint y: 693, distance: 48.1
click at [805, 693] on textarea "...and based on the las message, I was told I would revieve" at bounding box center [1292, 677] width 294 height 43
click at [805, 692] on textarea "...and based on the las message, I was told I would receive an extra 1000 credi…" at bounding box center [1292, 677] width 294 height 43
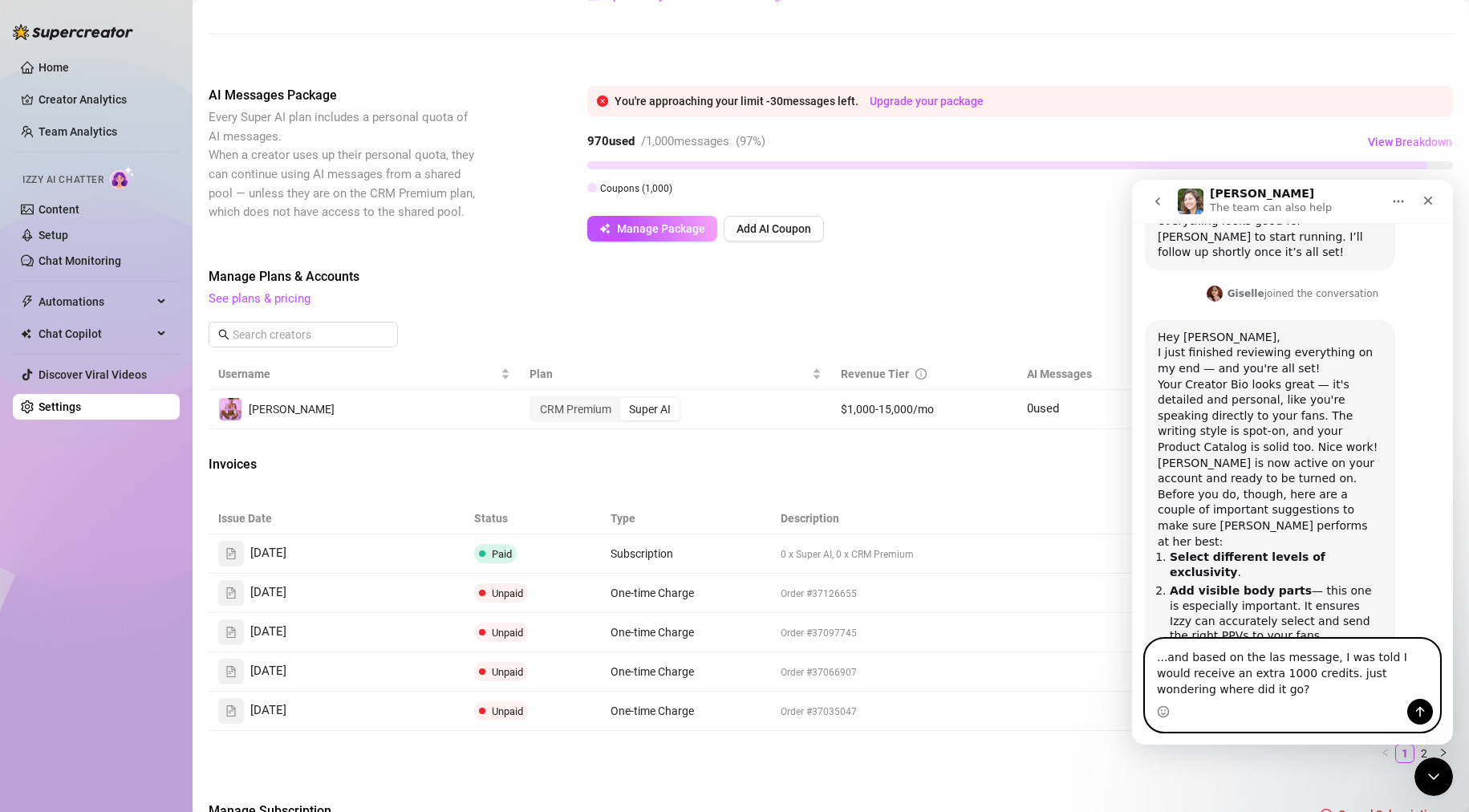
type textarea "...and based on the las message, I was told I would receive an extra 1000 credi…"
click at [805, 710] on icon "Send a message…" at bounding box center [1419, 711] width 13 height 13
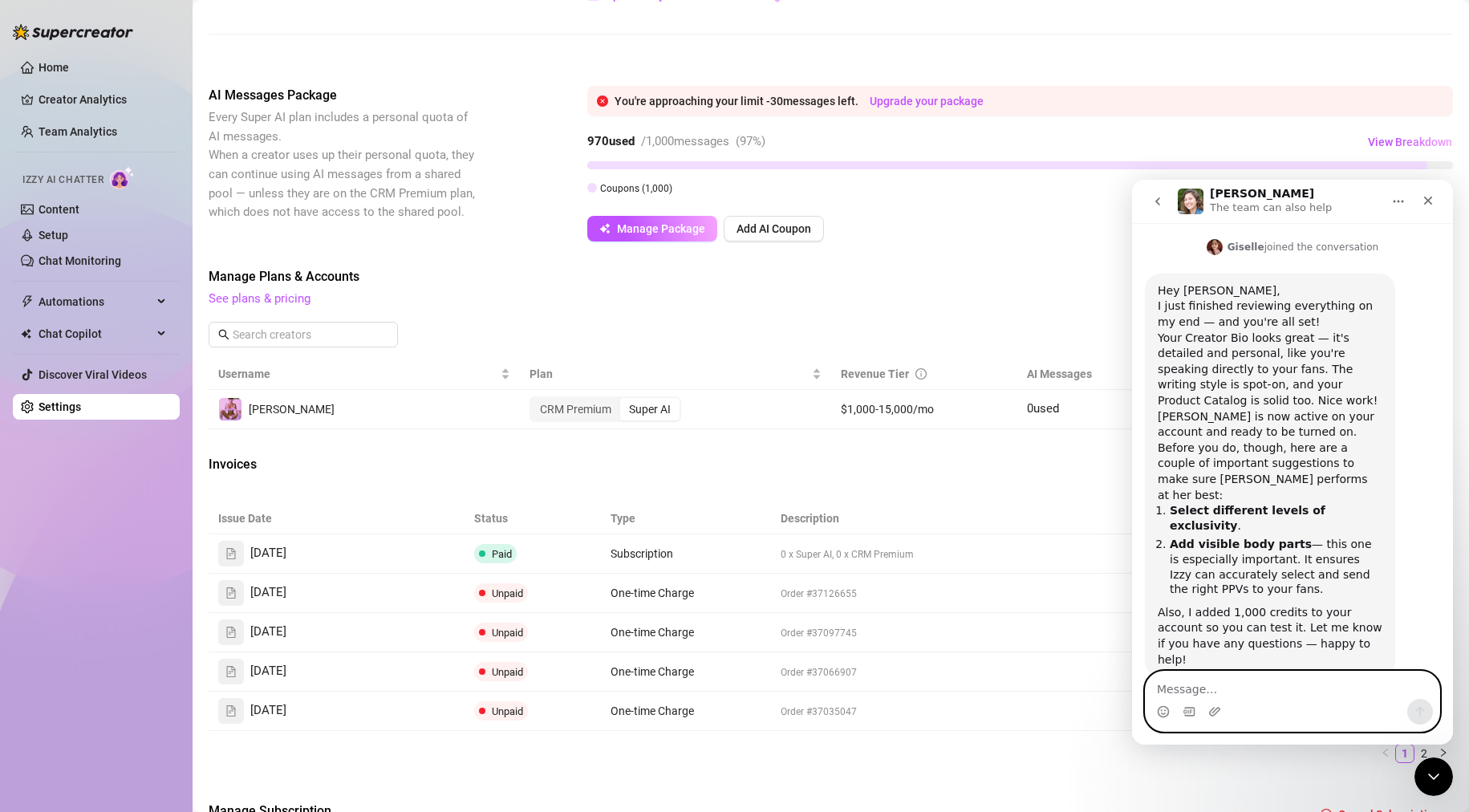
scroll to position [1566, 0]
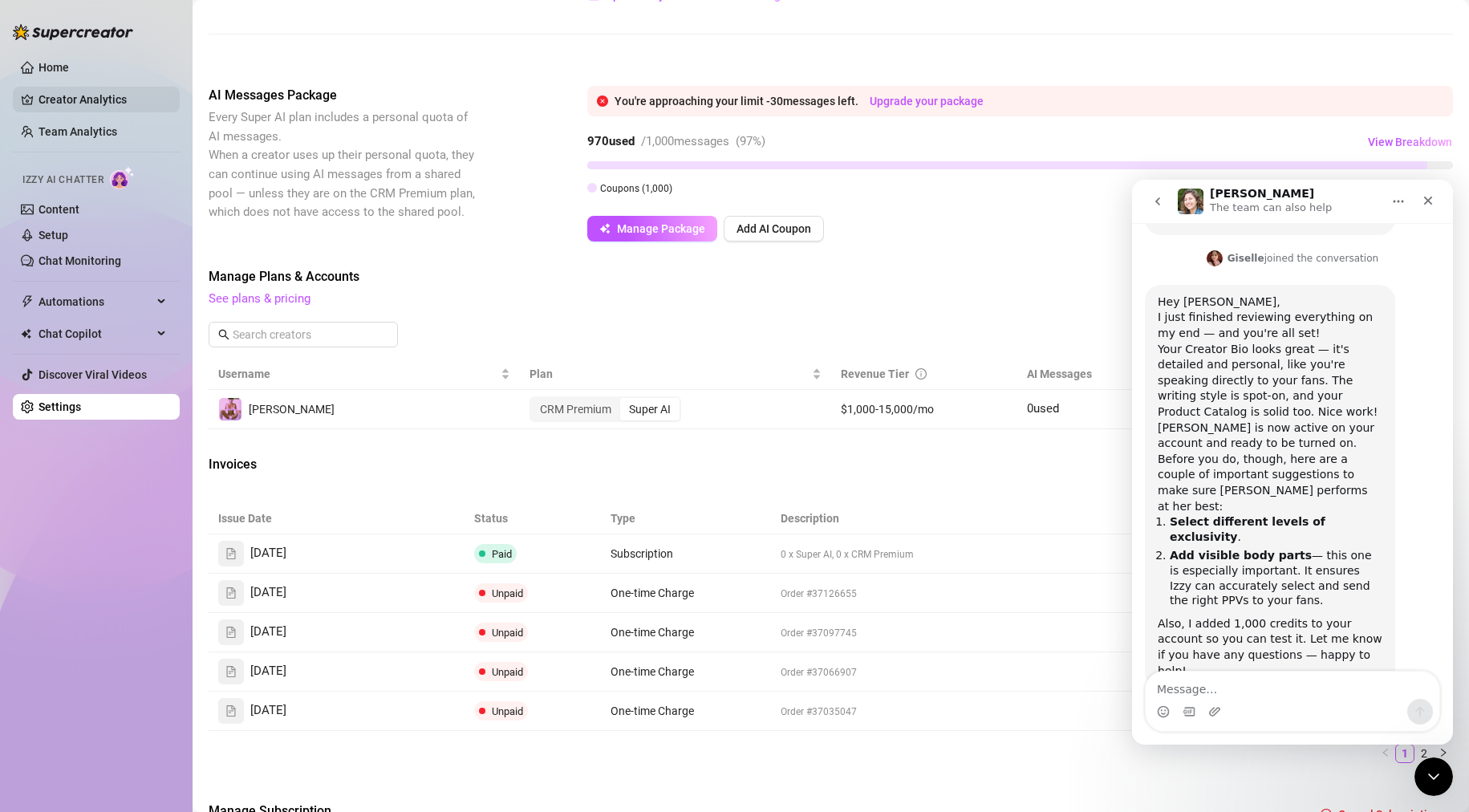
click at [111, 98] on link "Creator Analytics" at bounding box center [102, 100] width 129 height 25
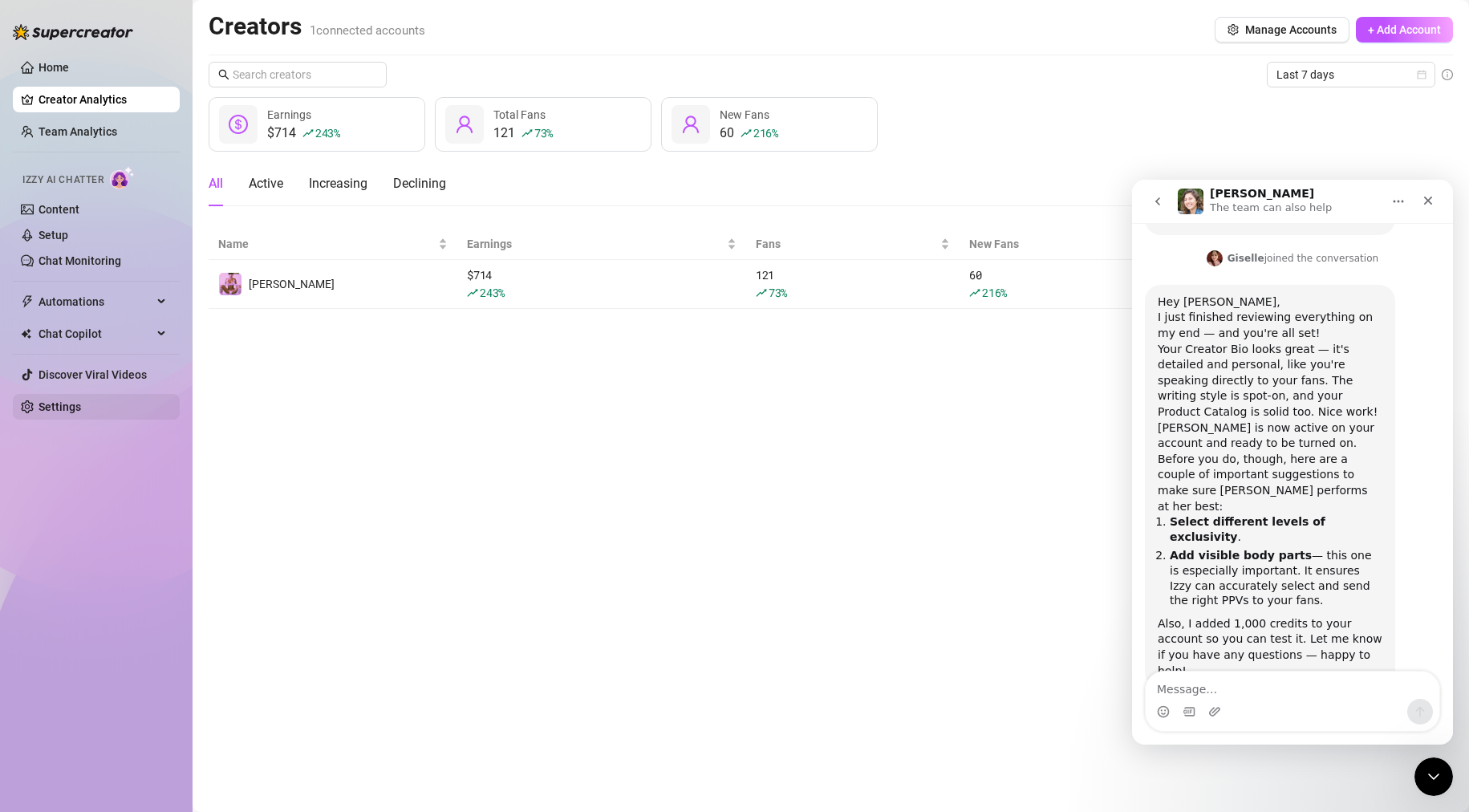
click at [51, 405] on link "Settings" at bounding box center [60, 406] width 43 height 13
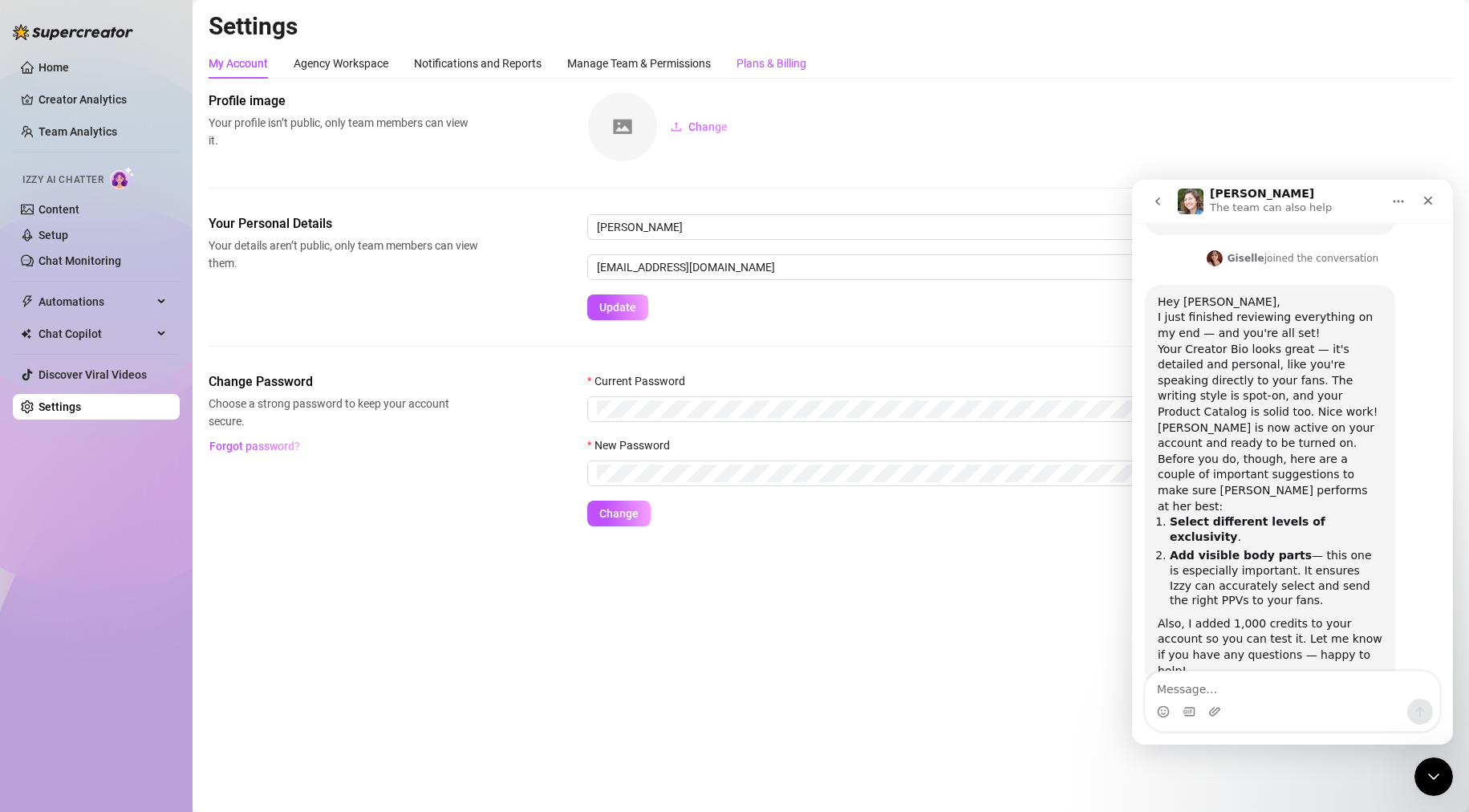
click at [760, 62] on div "Plans & Billing" at bounding box center [772, 63] width 70 height 18
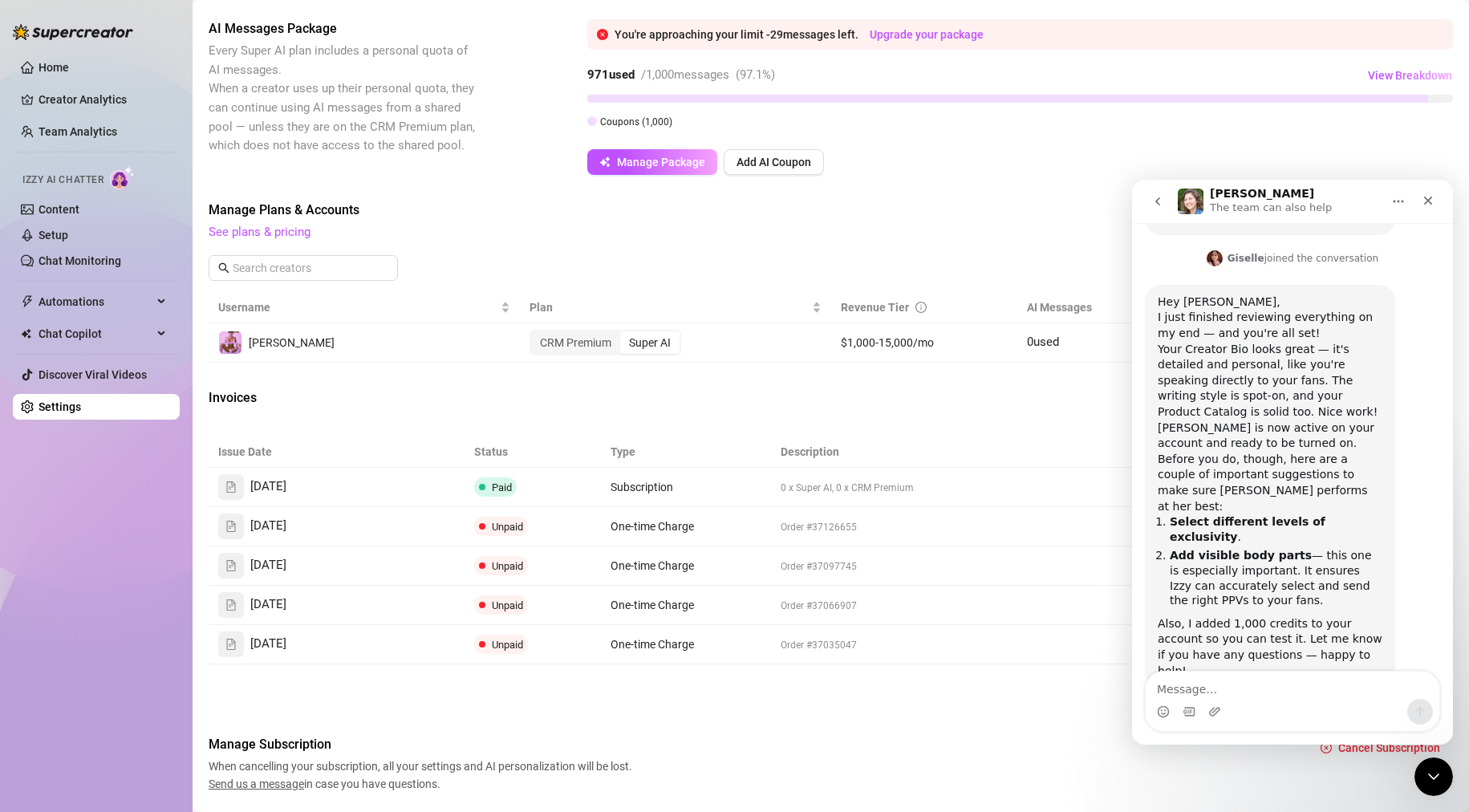
scroll to position [317, 0]
click at [800, 159] on span "Add AI Coupon" at bounding box center [774, 163] width 74 height 13
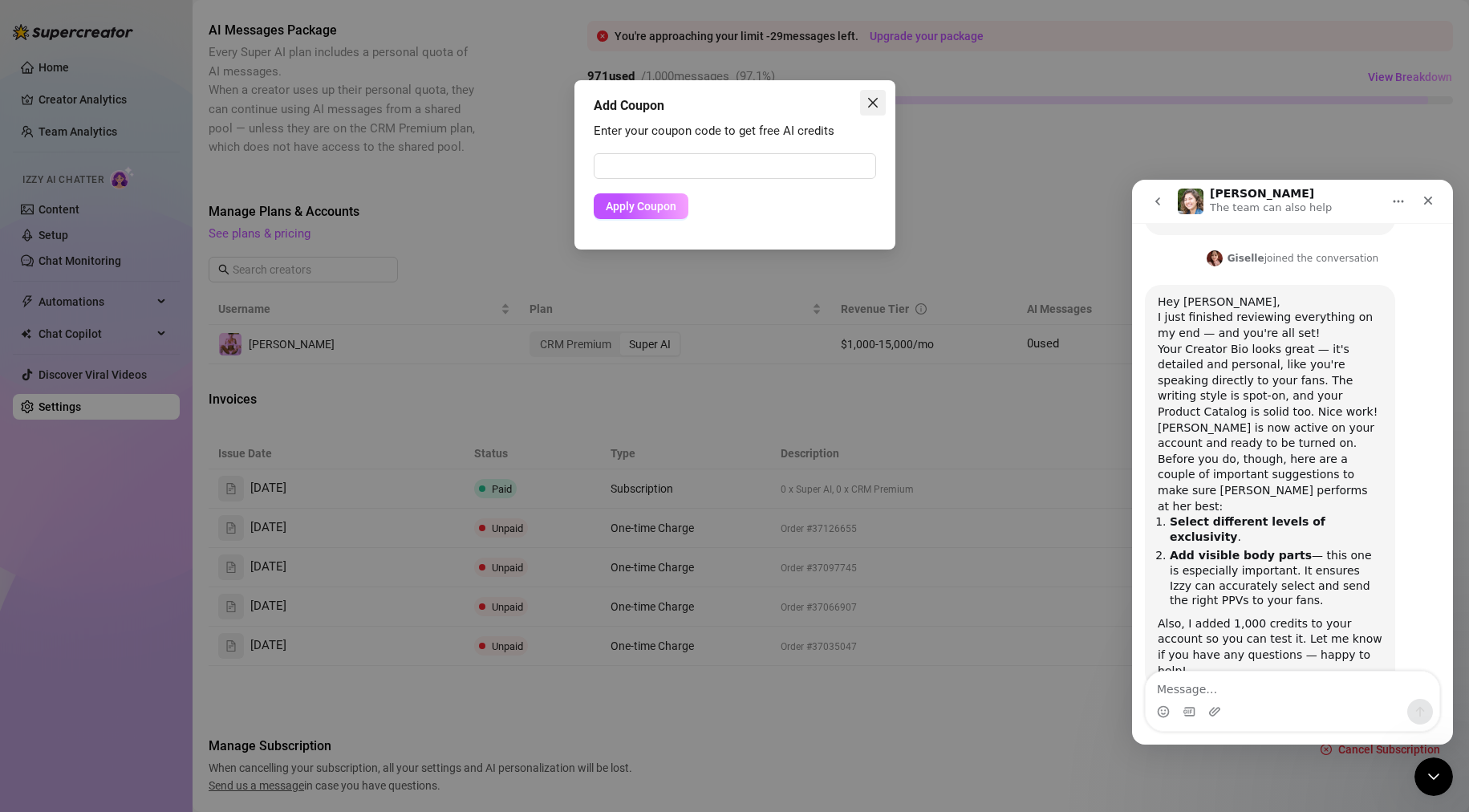
click at [805, 103] on icon "close" at bounding box center [873, 102] width 13 height 13
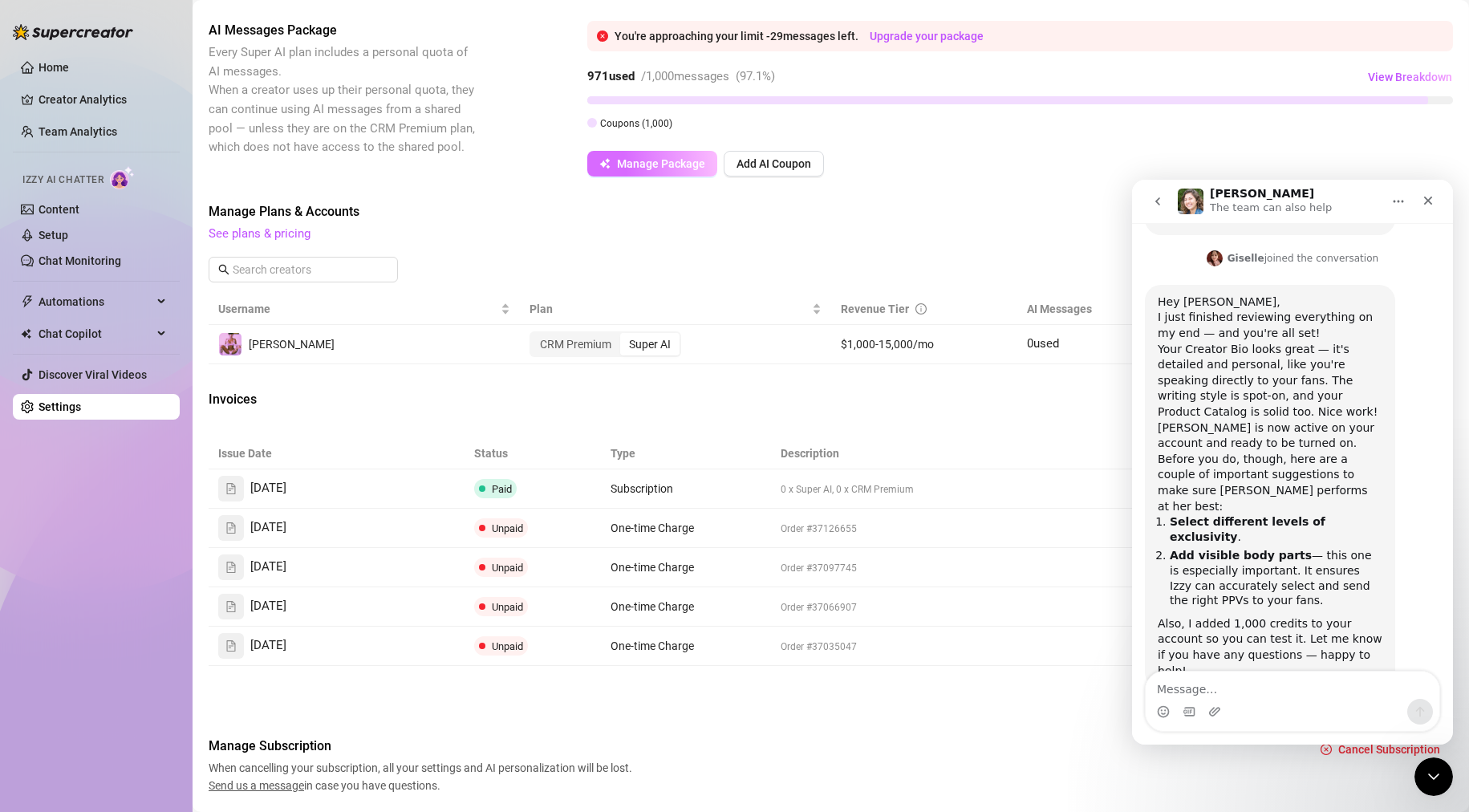
click at [671, 165] on span "Manage Package" at bounding box center [661, 163] width 88 height 13
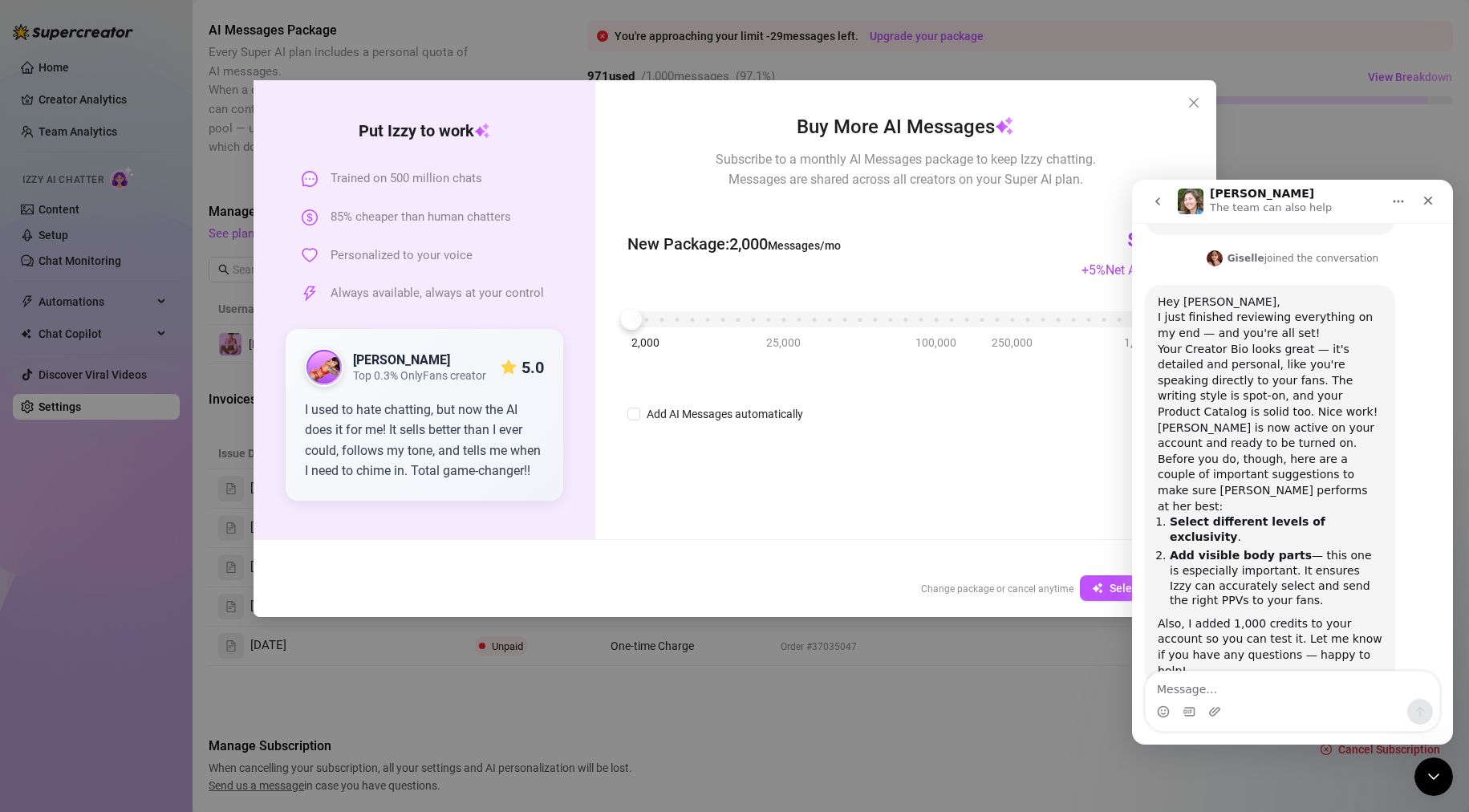
click at [805, 133] on div "Buy More AI Messages Subscribe to a monthly AI Messages package to keep Izzy ch…" at bounding box center [906, 150] width 556 height 77
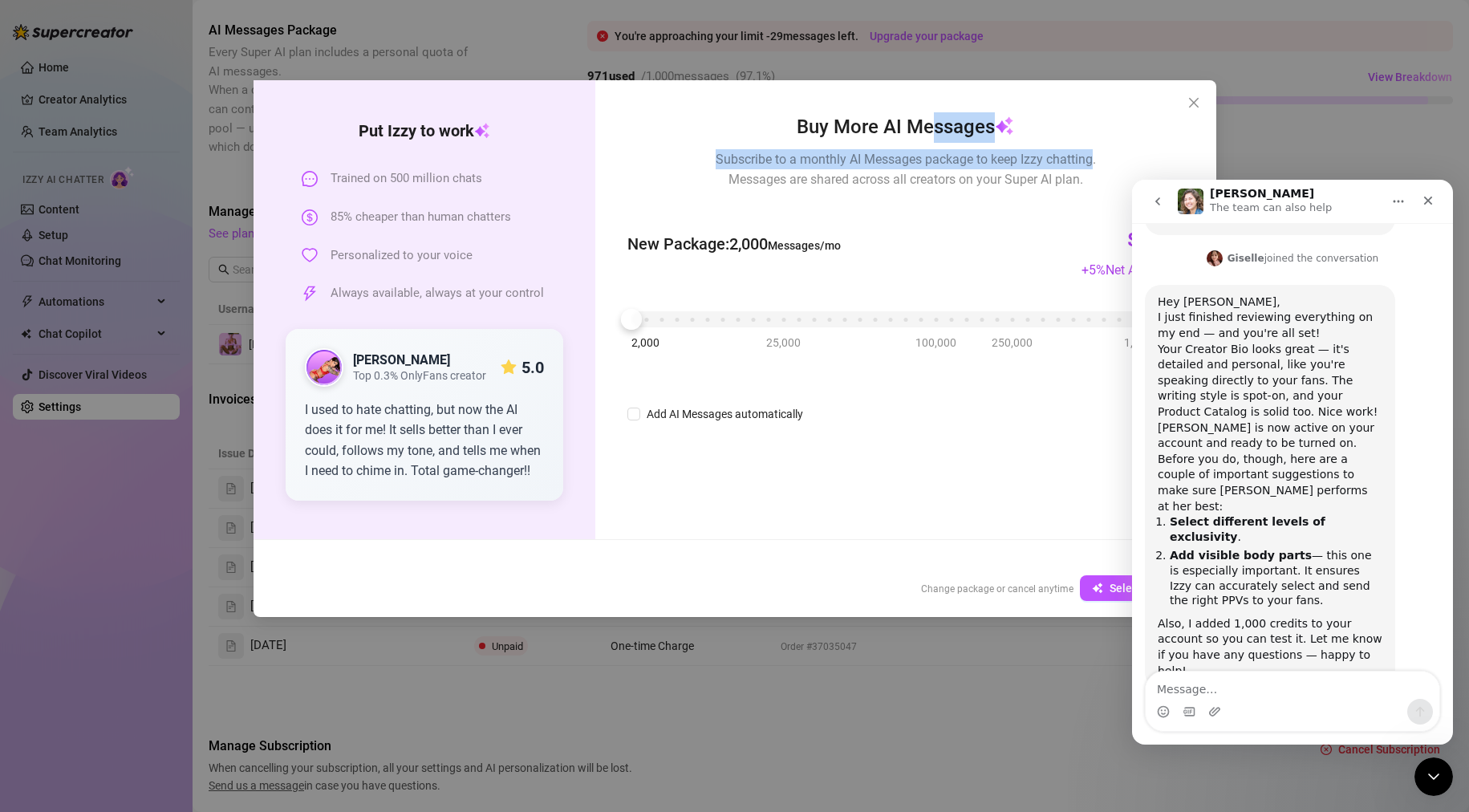
drag, startPoint x: 1090, startPoint y: 115, endPoint x: 1097, endPoint y: 96, distance: 20.2
click at [805, 99] on div "Buy More AI Messages Subscribe to a monthly AI Messages package to keep Izzy ch…" at bounding box center [905, 309] width 620 height 459
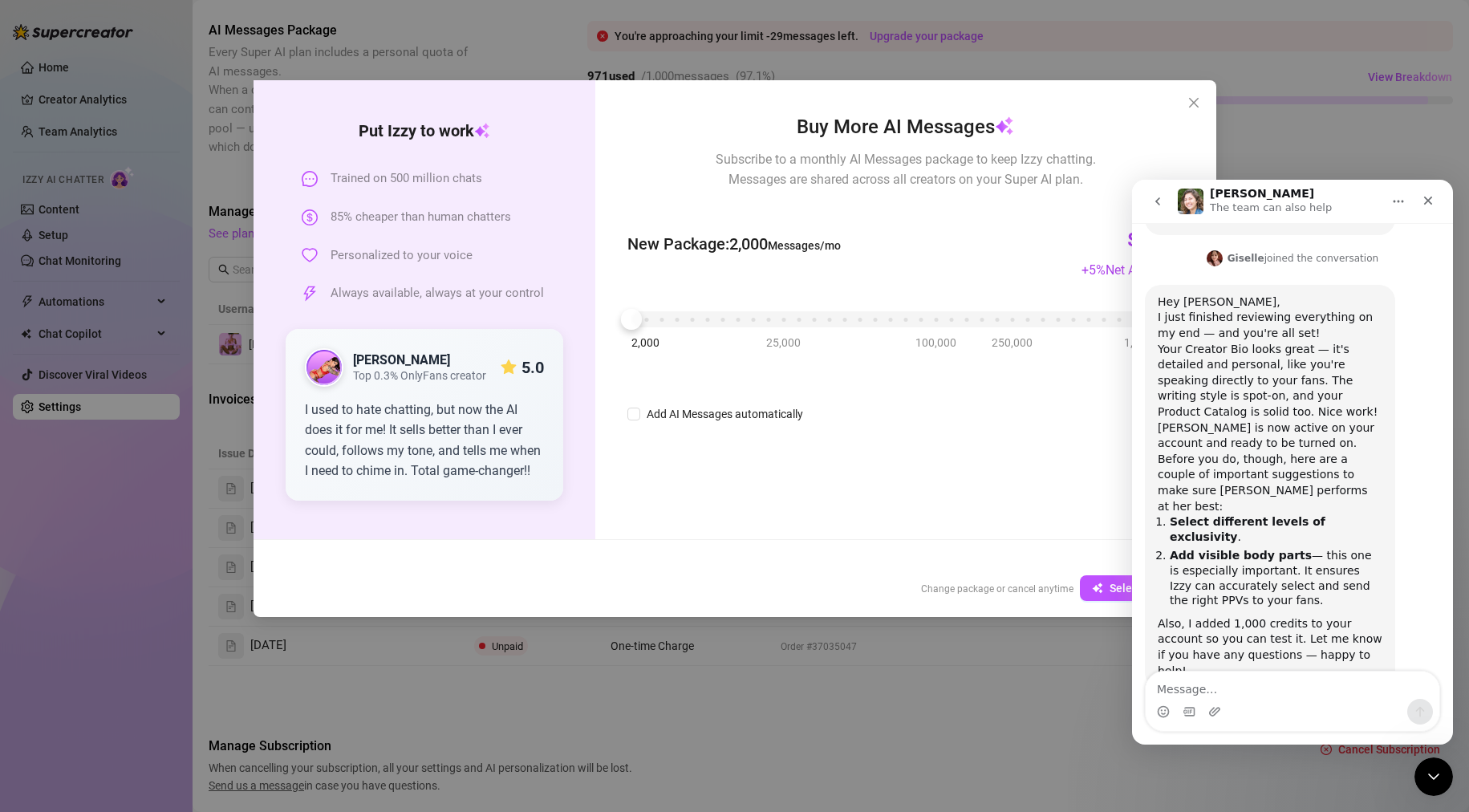
click at [805, 95] on div "Buy More AI Messages Subscribe to a monthly AI Messages package to keep Izzy ch…" at bounding box center [905, 309] width 620 height 459
click at [805, 202] on icon "Close" at bounding box center [1428, 200] width 13 height 13
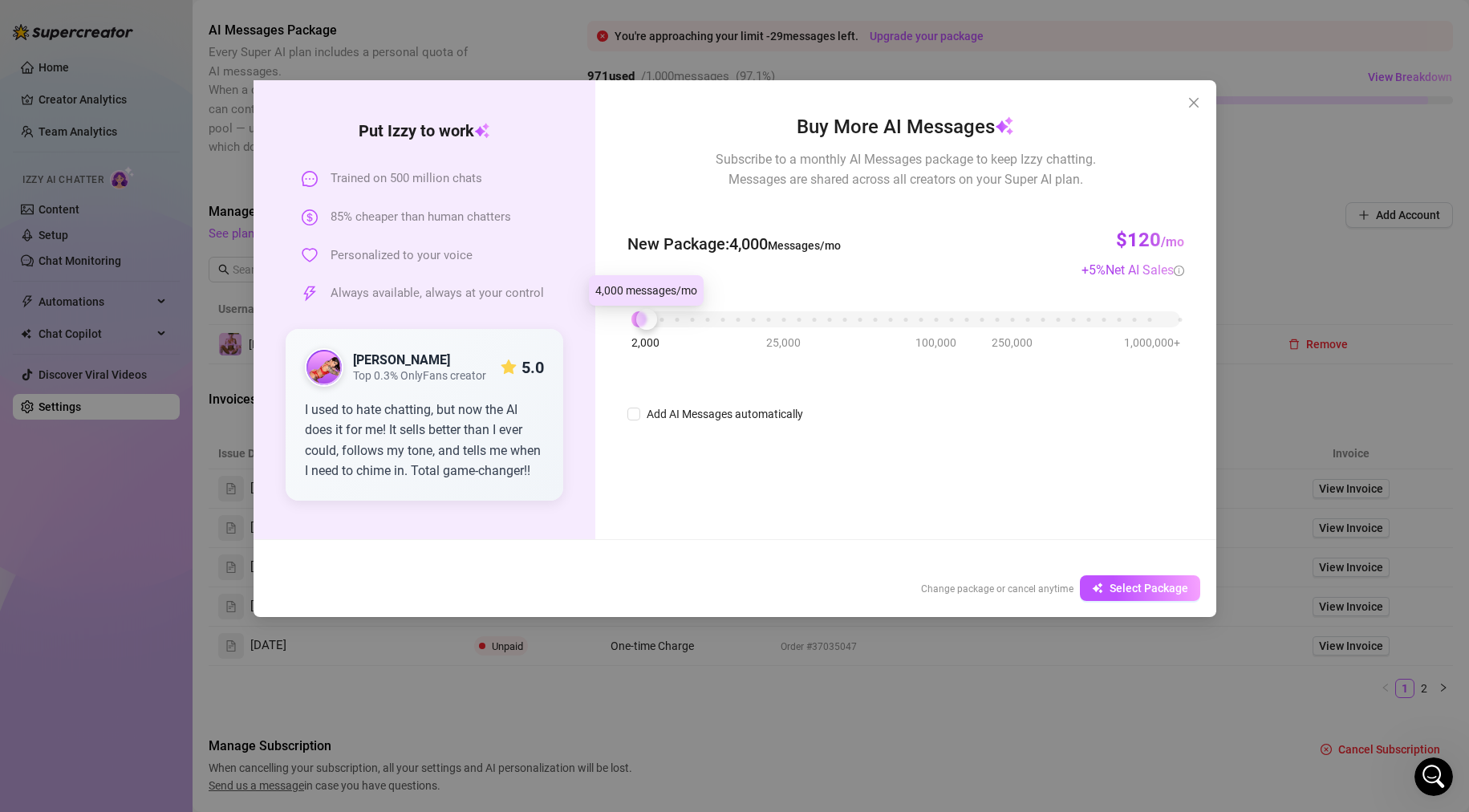
drag, startPoint x: 629, startPoint y: 322, endPoint x: 642, endPoint y: 308, distance: 19.1
click at [641, 308] on div at bounding box center [646, 318] width 20 height 20
click at [805, 102] on icon "close" at bounding box center [1194, 102] width 13 height 13
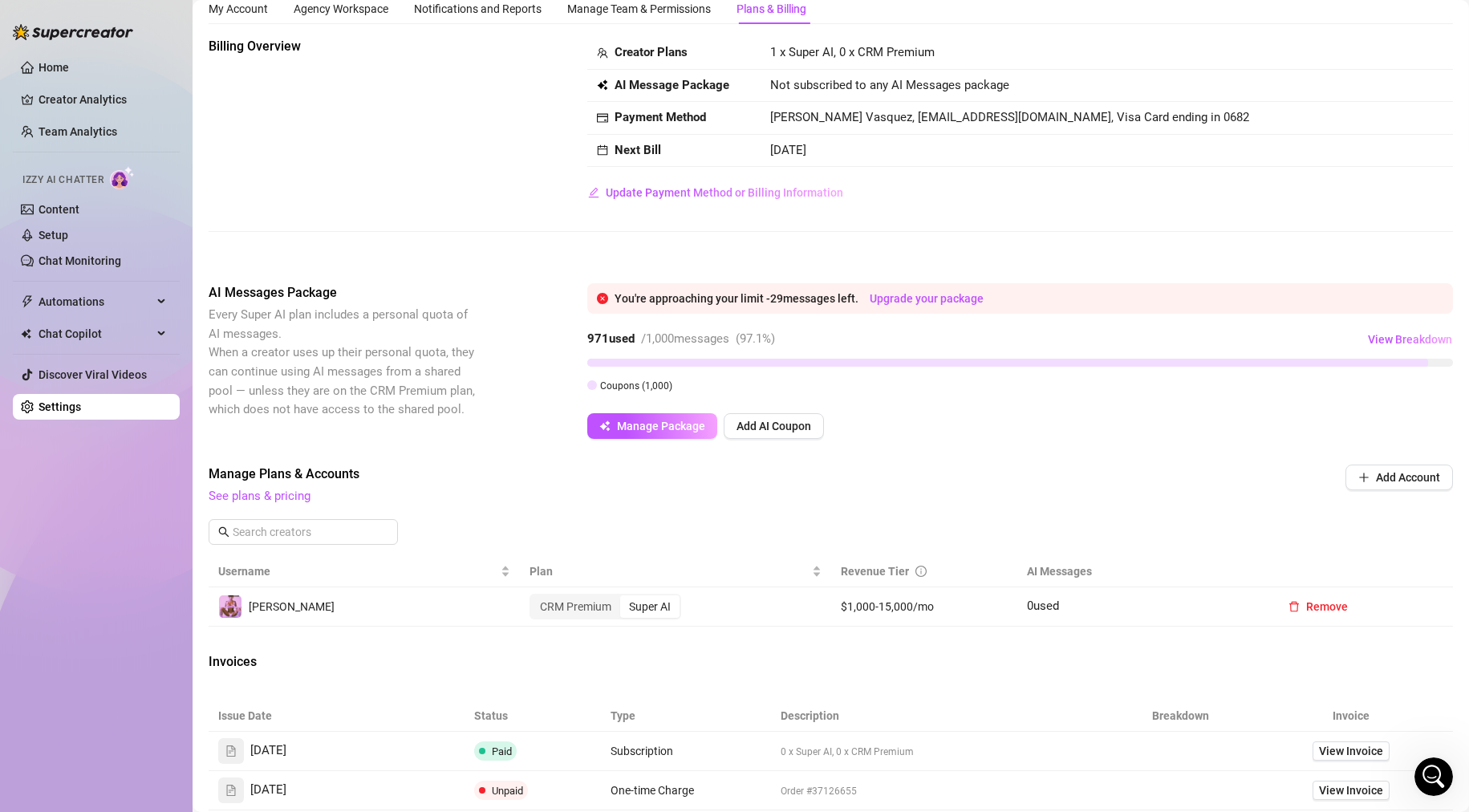
scroll to position [0, 0]
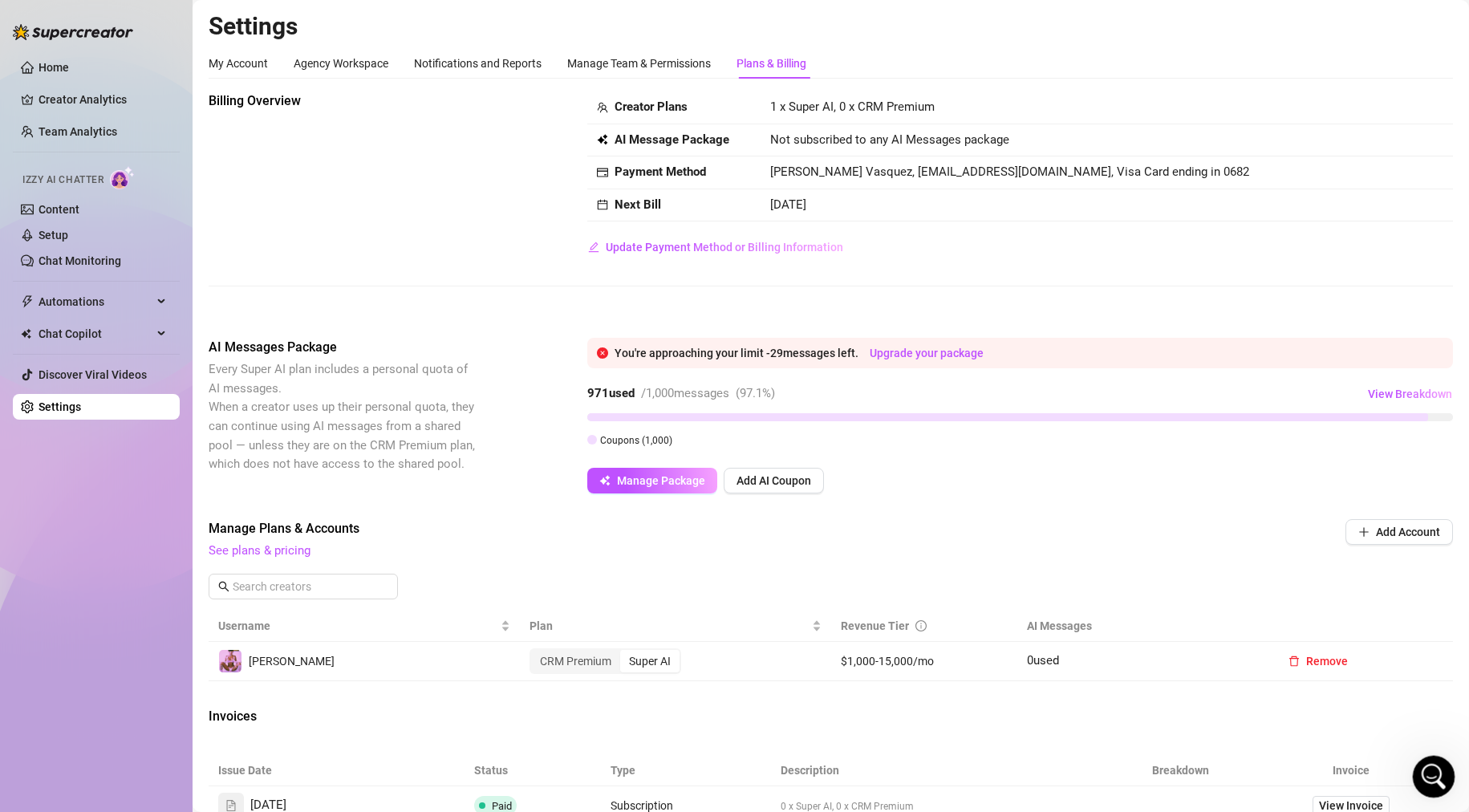
click at [805, 764] on icon "Open Intercom Messenger" at bounding box center [1431, 774] width 26 height 26
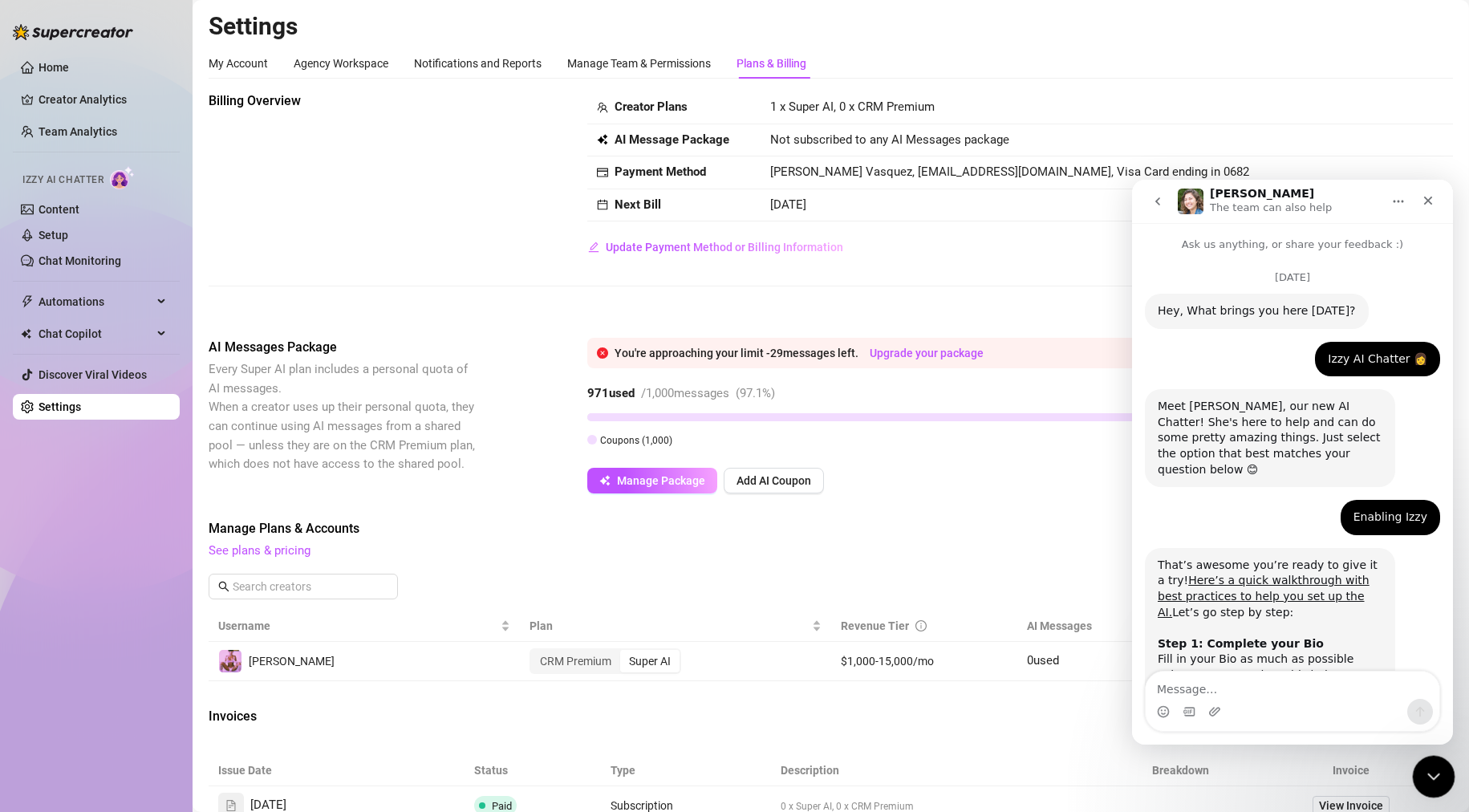
scroll to position [1566, 0]
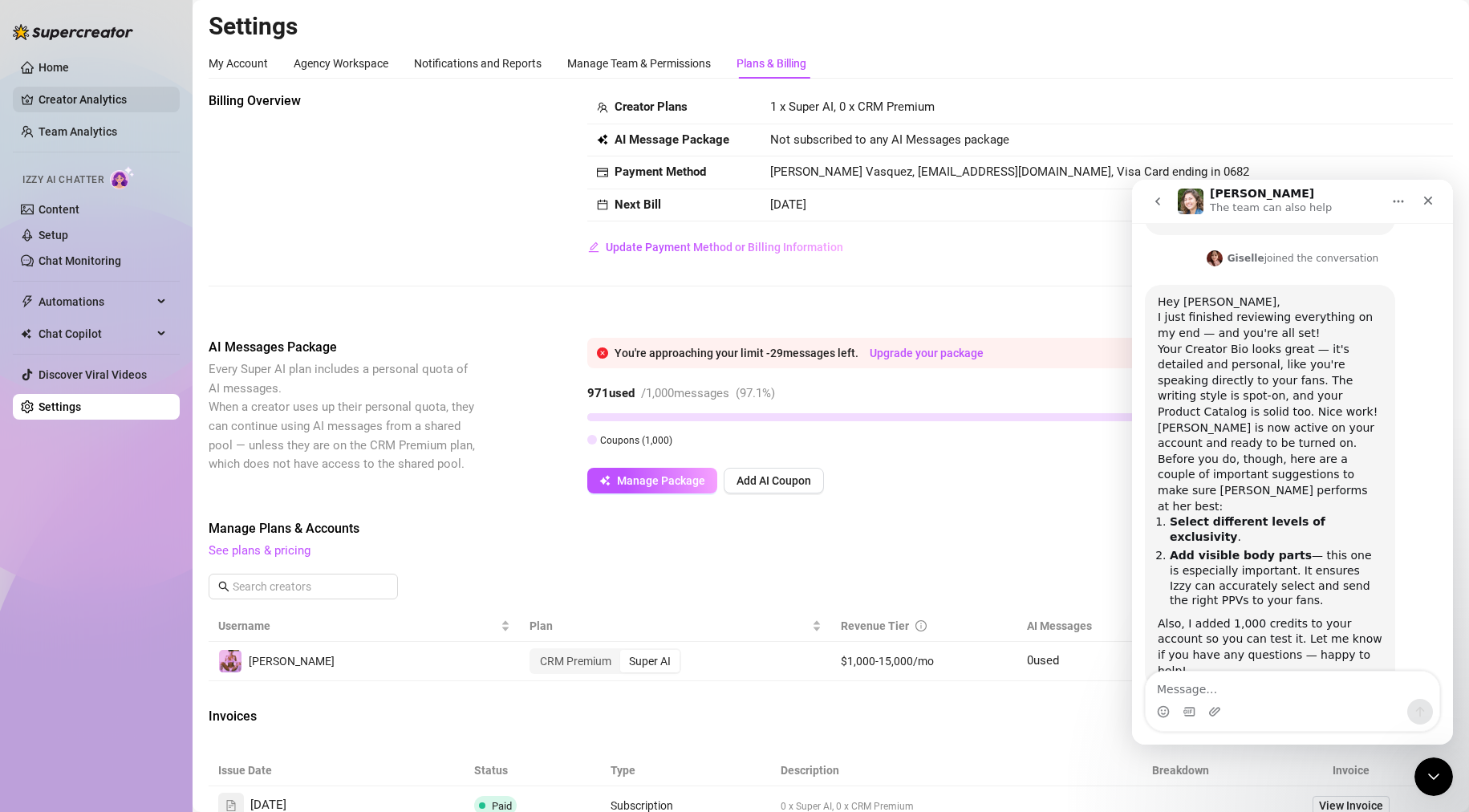
click at [101, 90] on link "Creator Analytics" at bounding box center [102, 100] width 129 height 25
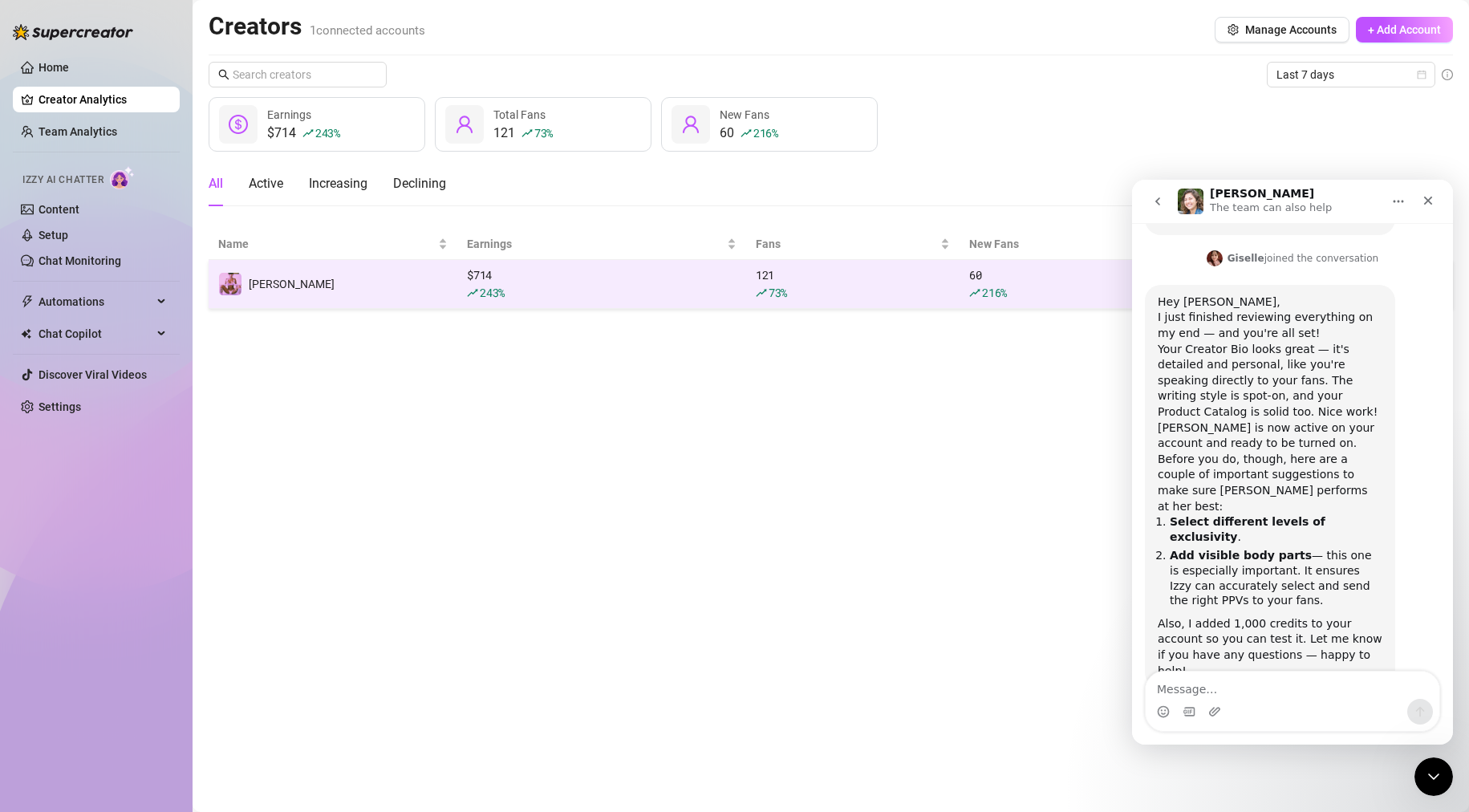
click at [489, 282] on div "$ 714 243 %" at bounding box center [601, 284] width 269 height 35
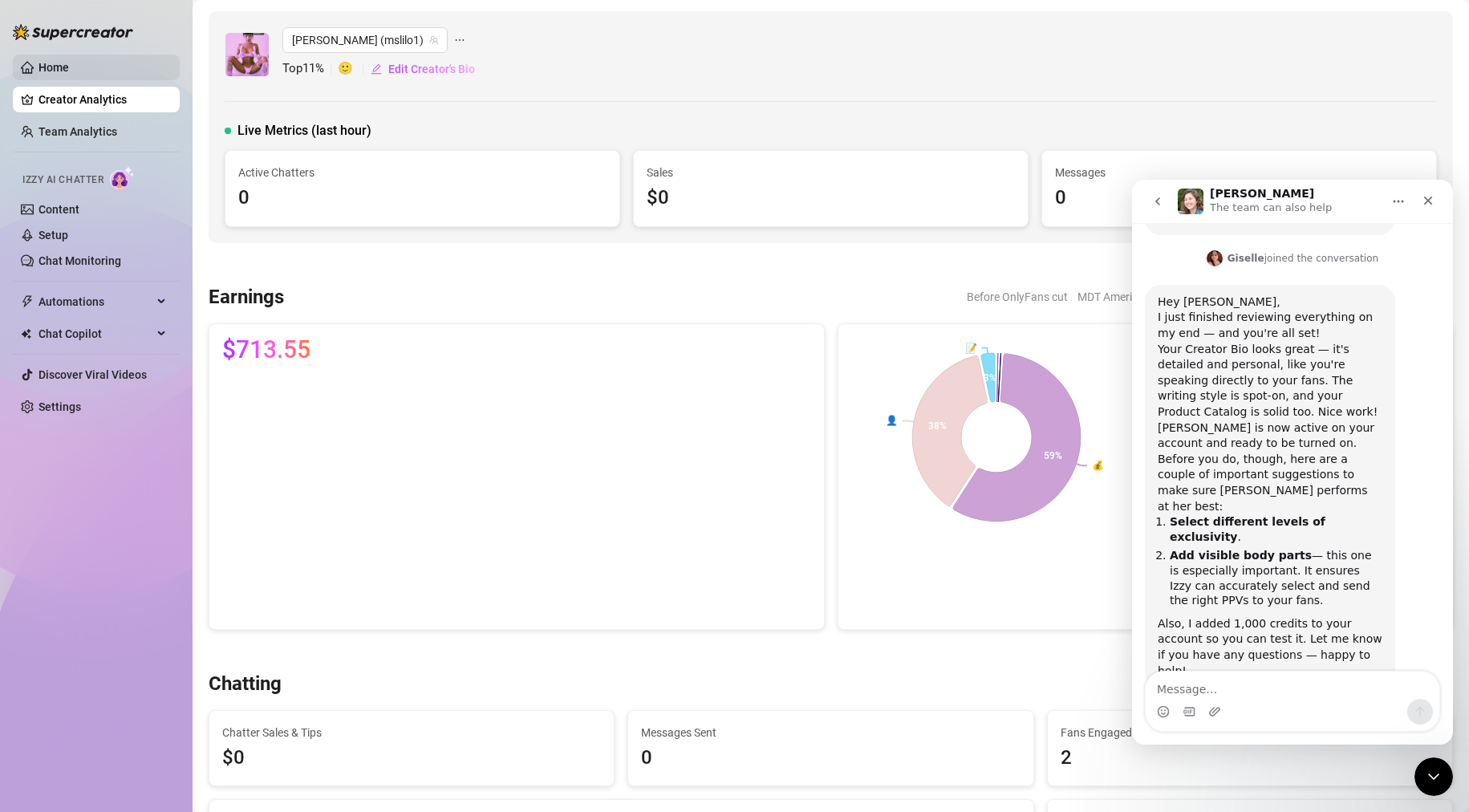
click at [69, 65] on link "Home" at bounding box center [53, 66] width 30 height 13
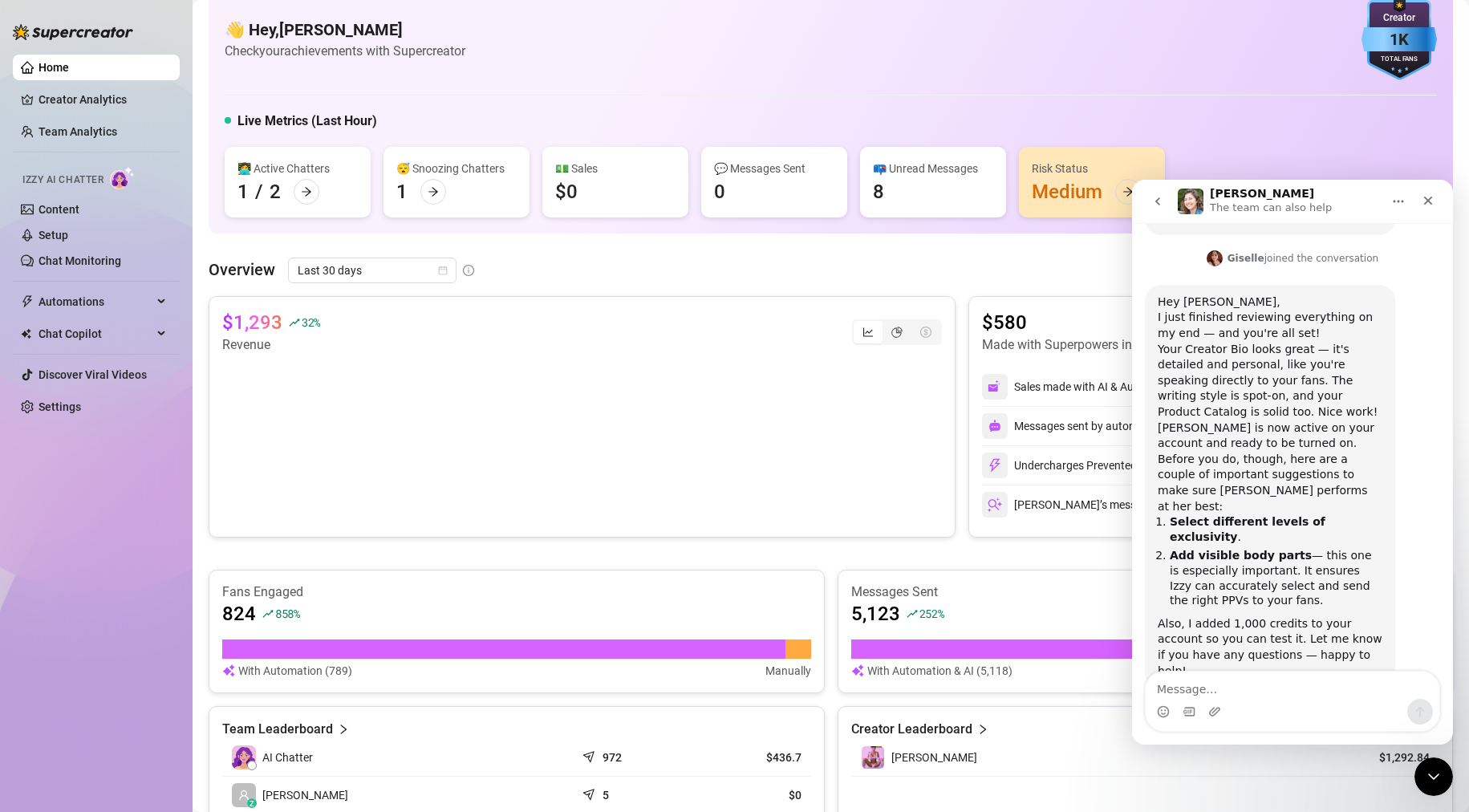
scroll to position [25, 0]
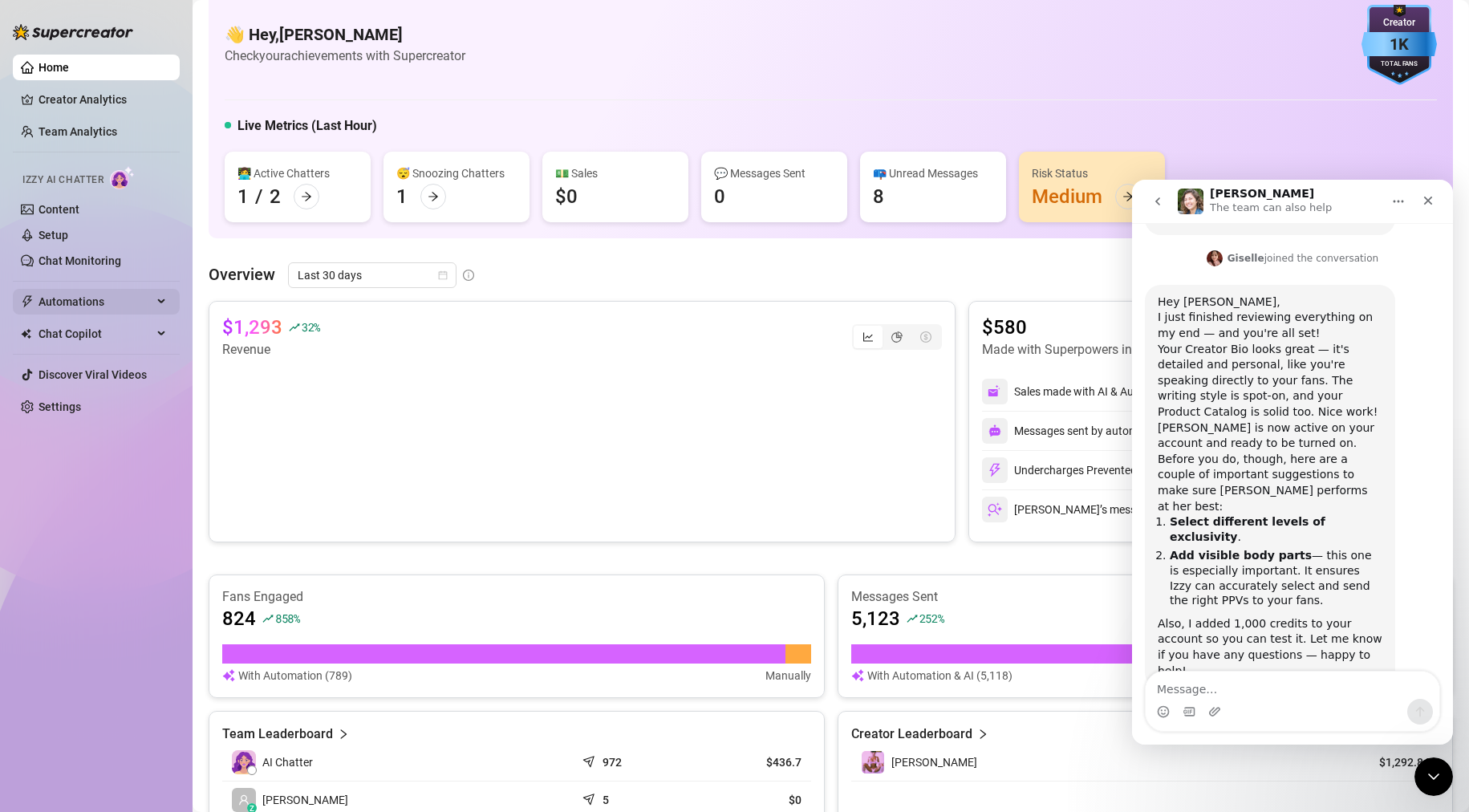
click at [76, 296] on span "Automations" at bounding box center [95, 302] width 114 height 25
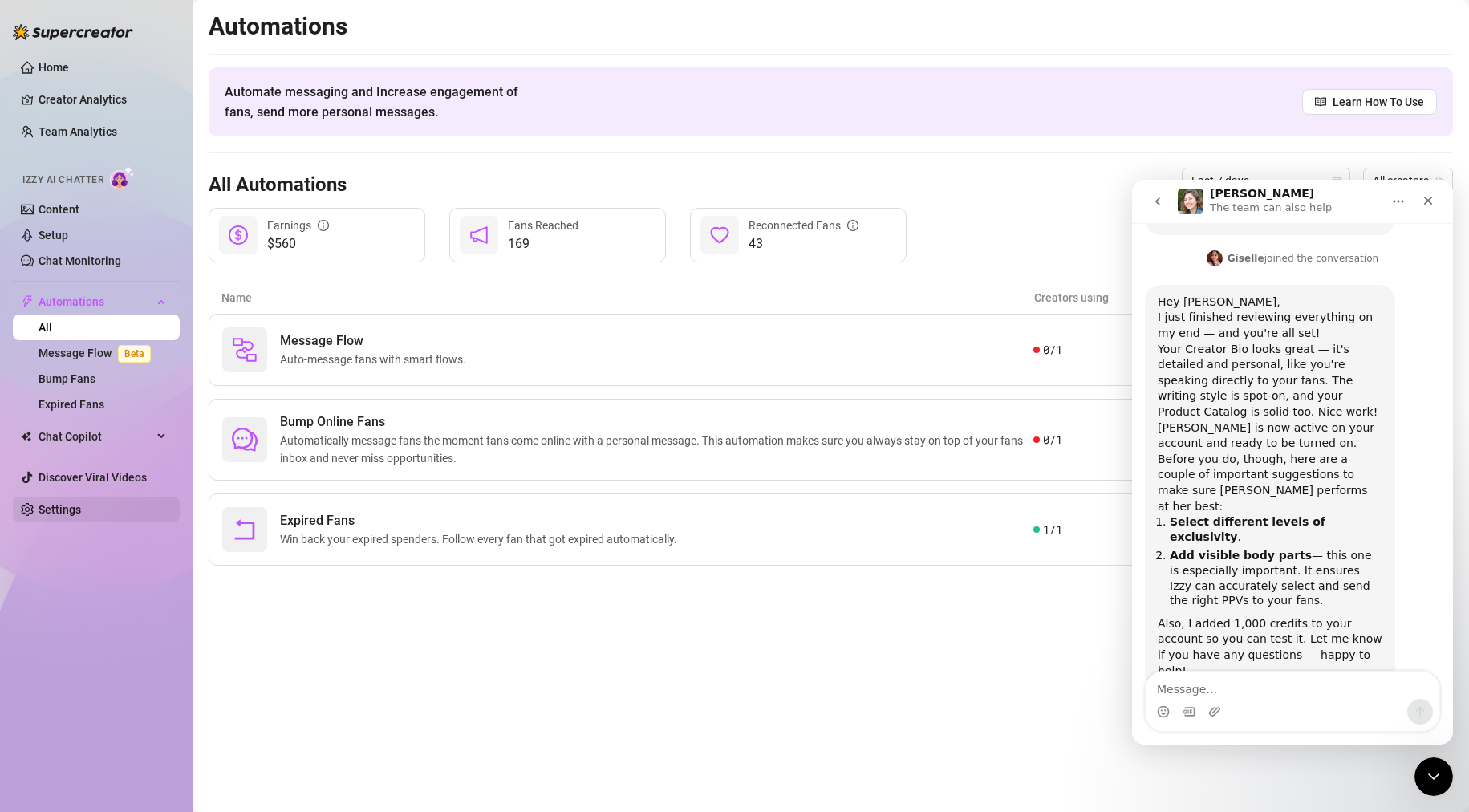
click at [67, 504] on link "Settings" at bounding box center [60, 508] width 43 height 13
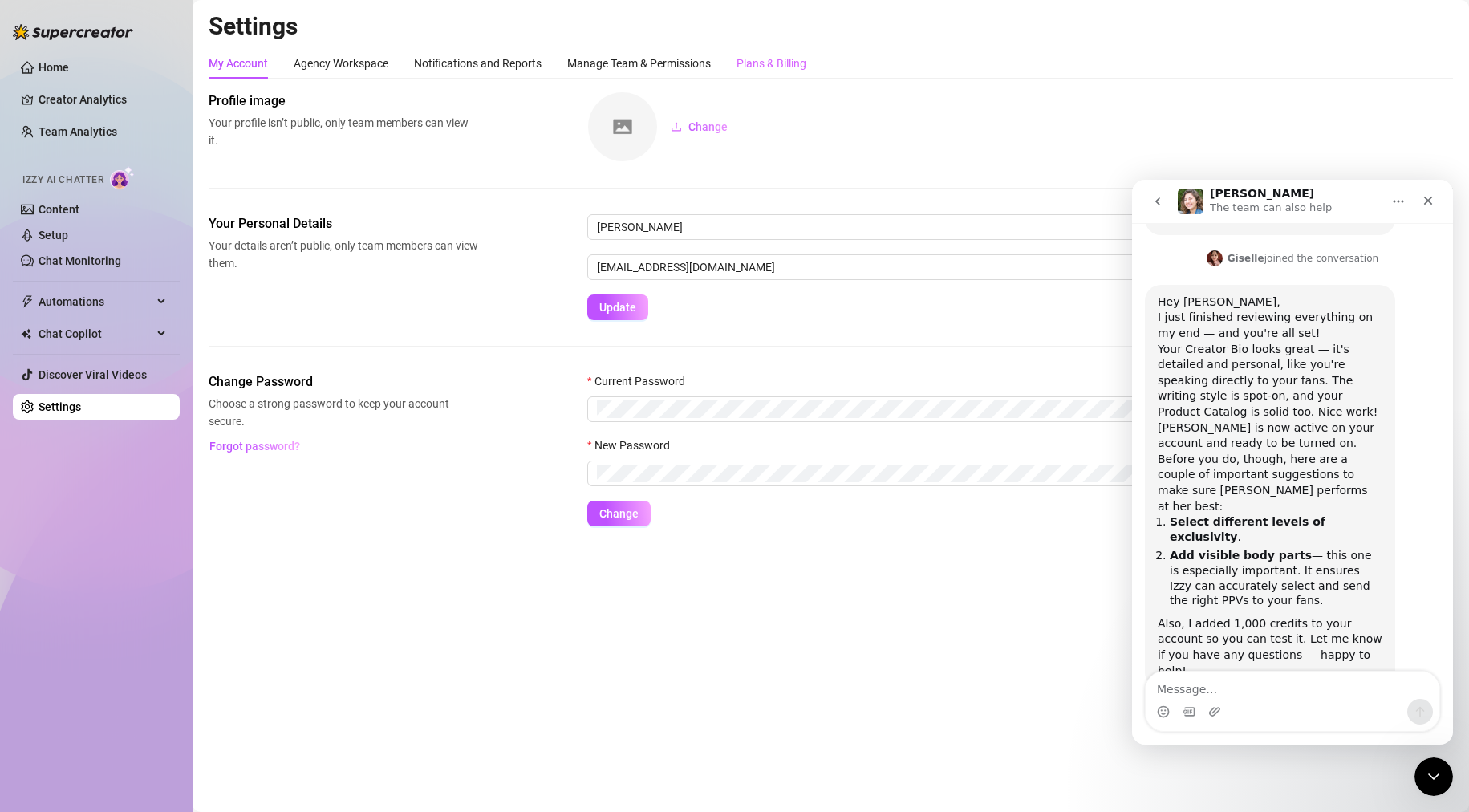
click at [772, 78] on div "My Account Agency Workspace Notifications and Reports Manage Team & Permissions…" at bounding box center [831, 287] width 1245 height 478
click at [780, 60] on div "Plans & Billing" at bounding box center [772, 63] width 70 height 18
